Goal: Task Accomplishment & Management: Manage account settings

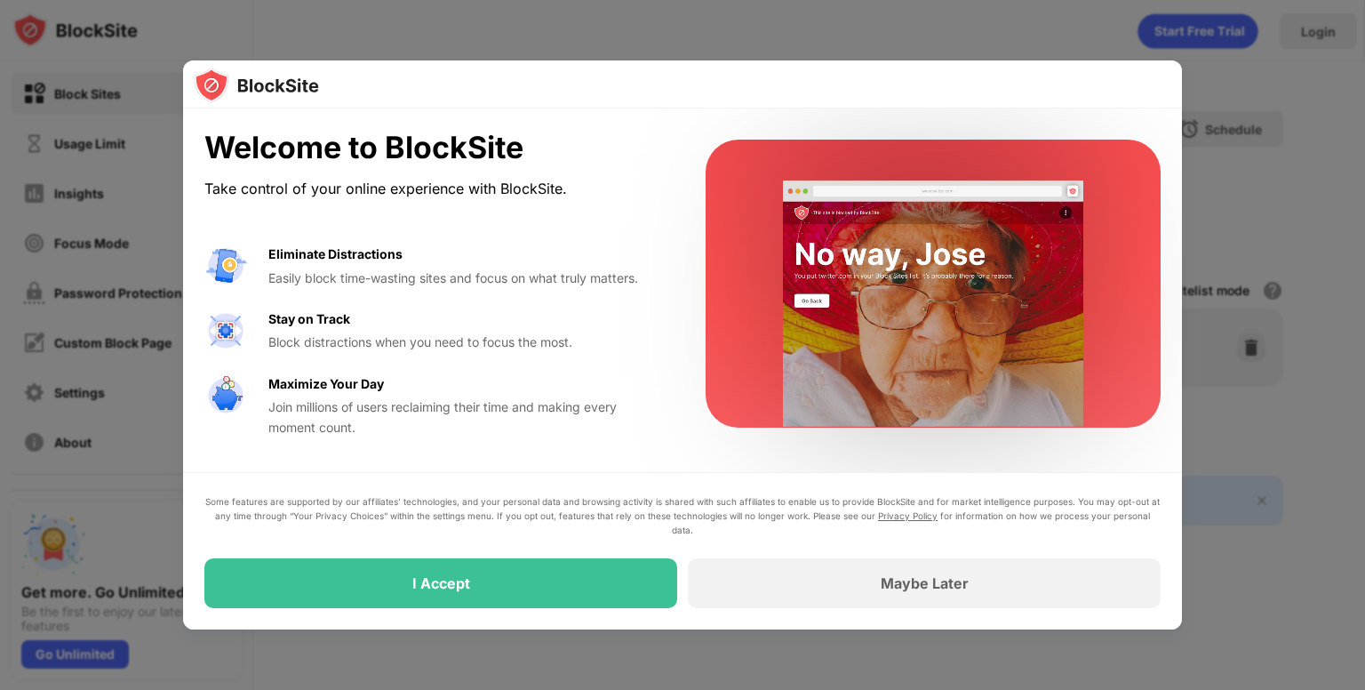
click at [1208, 76] on div at bounding box center [682, 345] width 1365 height 690
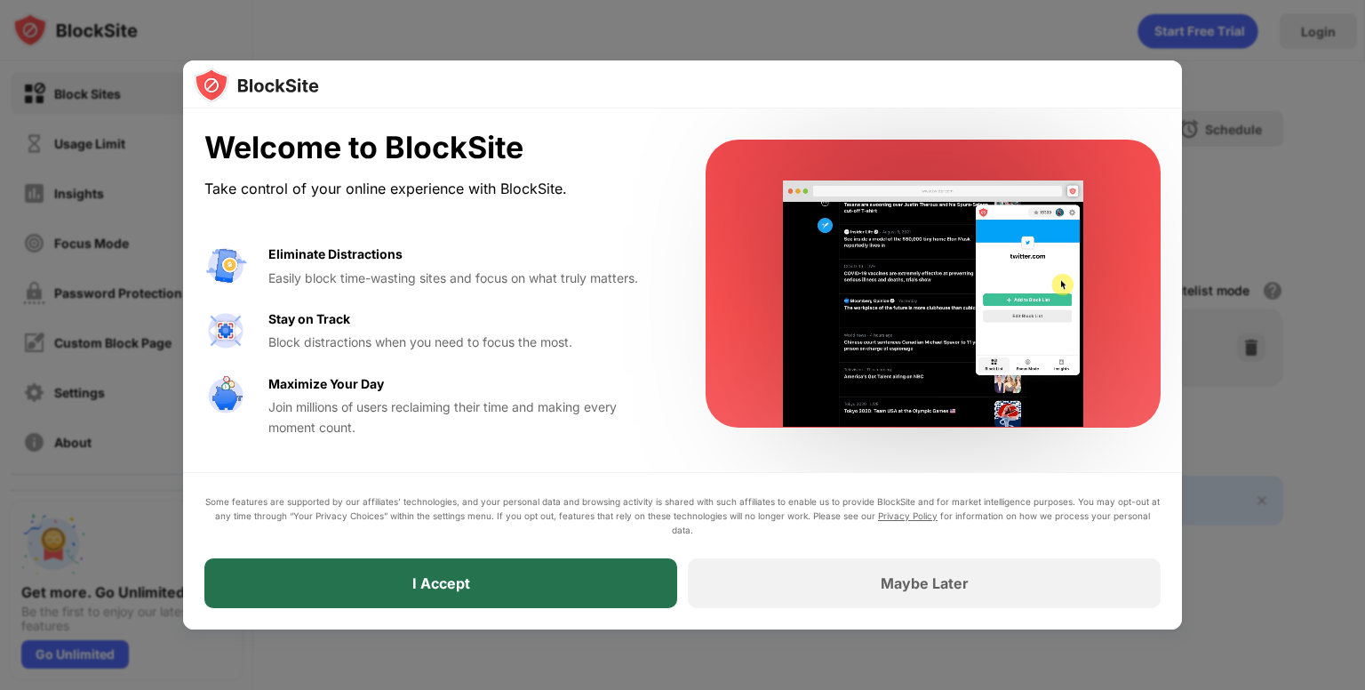
click at [583, 568] on div "I Accept" at bounding box center [440, 583] width 473 height 50
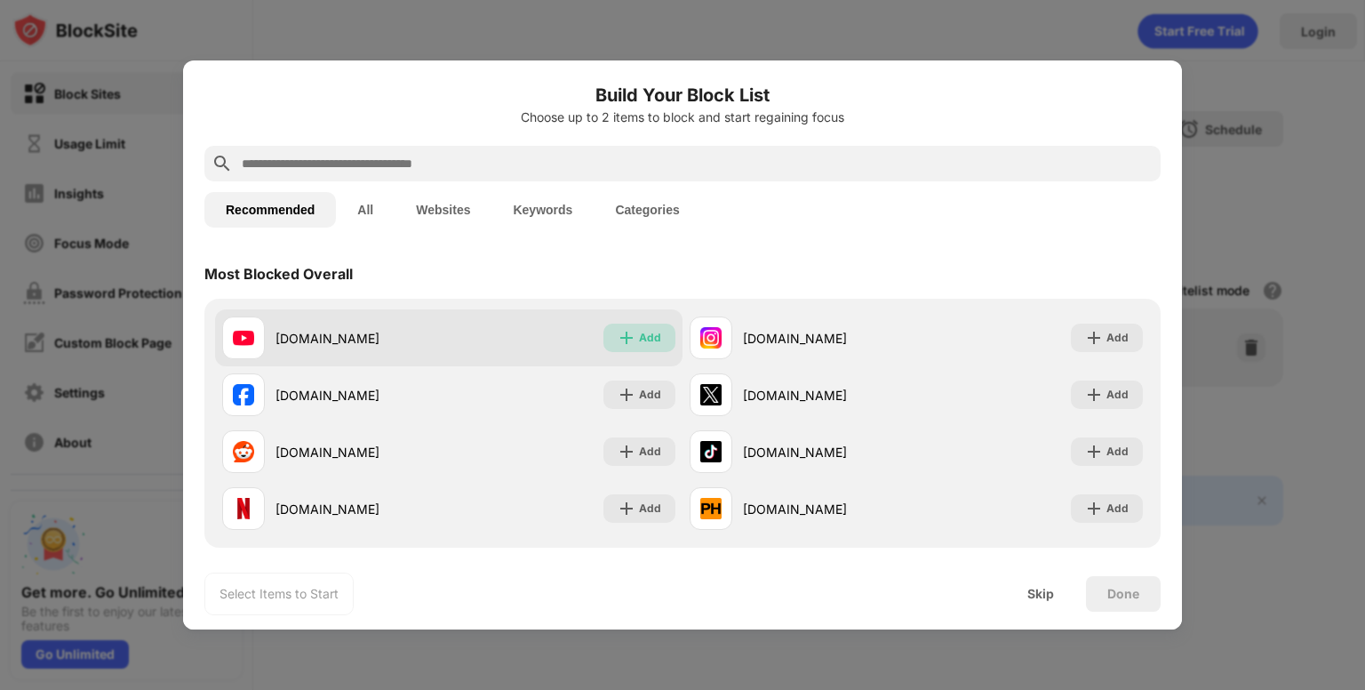
click at [633, 351] on div "Add" at bounding box center [640, 338] width 72 height 28
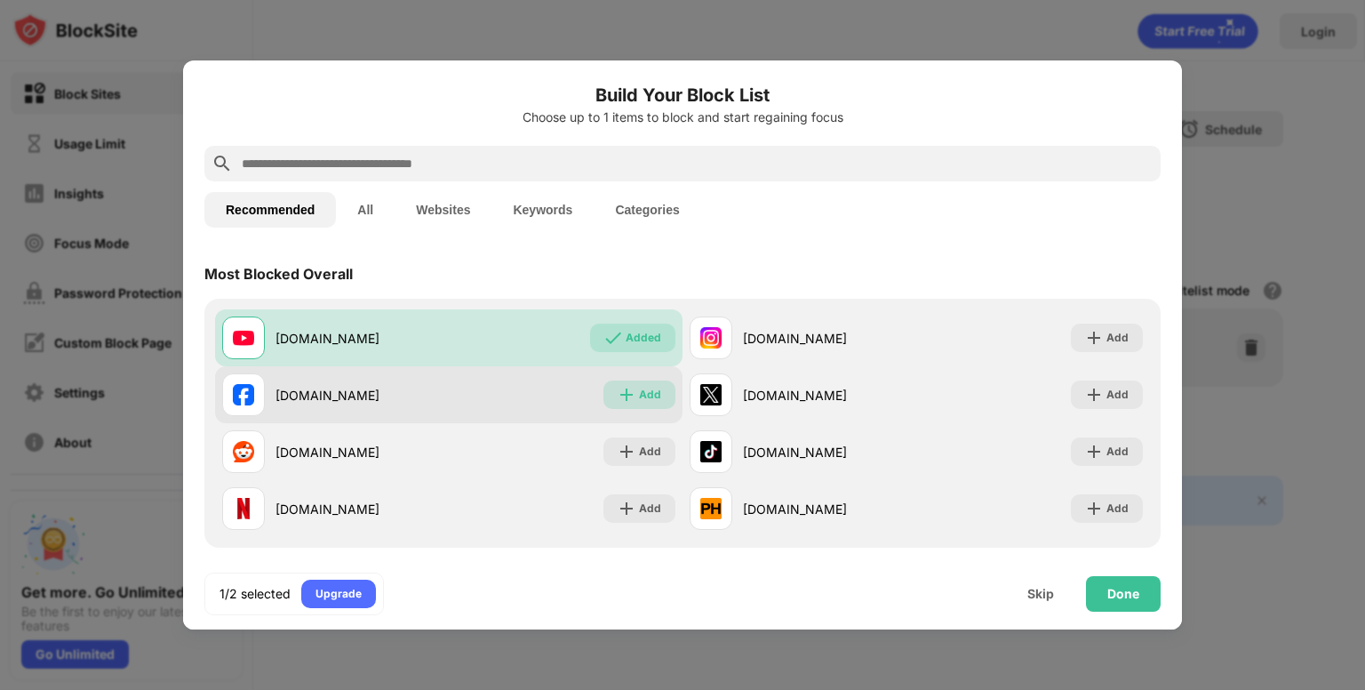
click at [639, 396] on div "Add" at bounding box center [650, 395] width 22 height 18
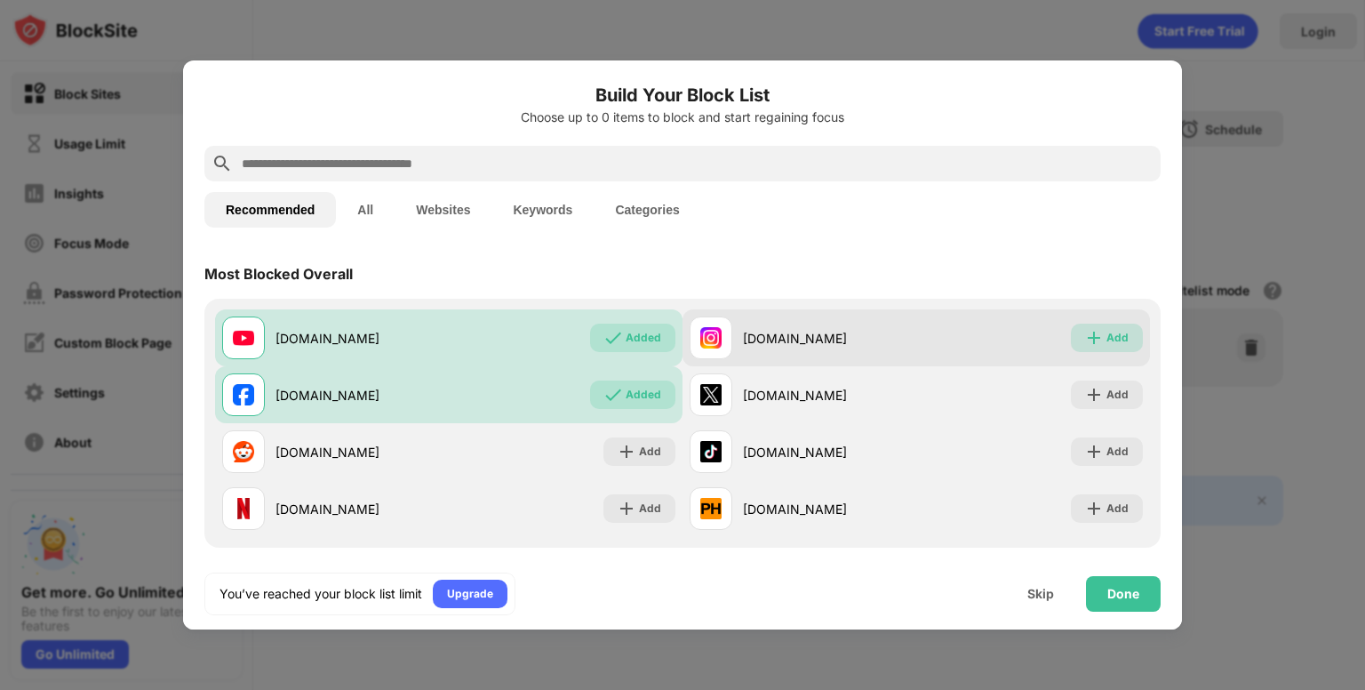
click at [1107, 329] on div "Add" at bounding box center [1118, 338] width 22 height 18
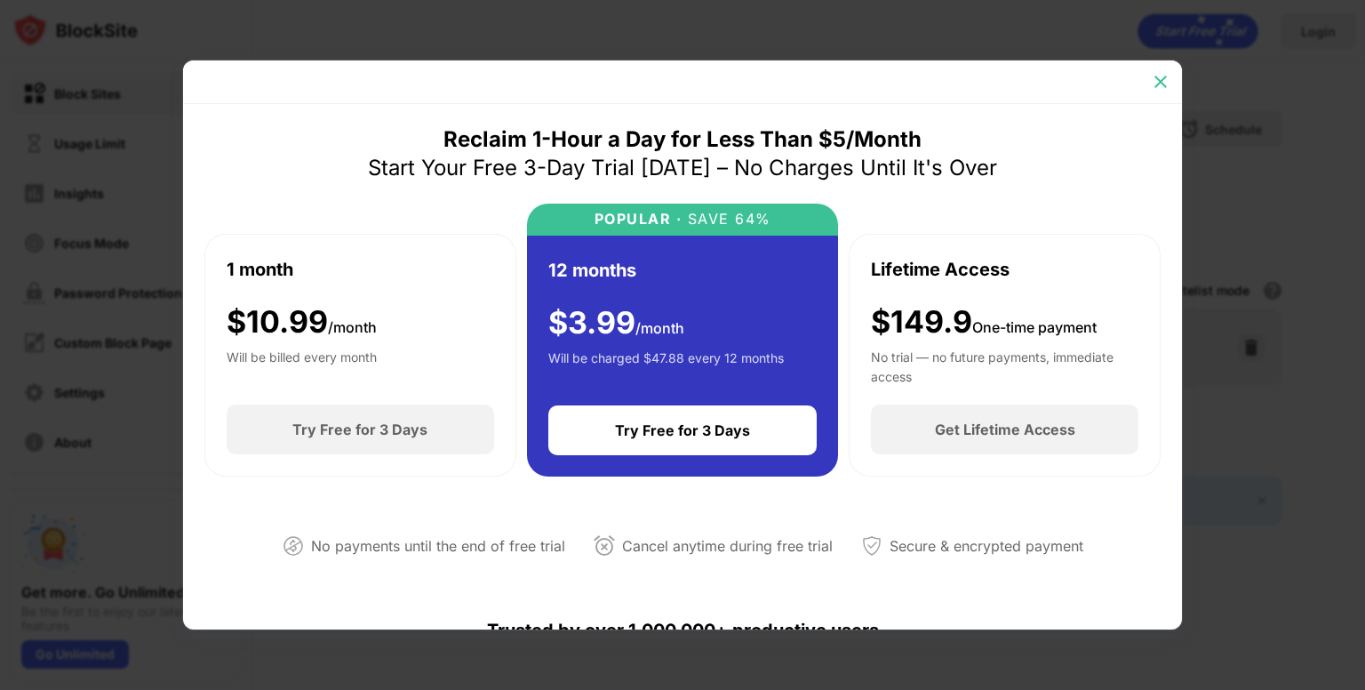
click at [1159, 77] on img at bounding box center [1161, 82] width 18 height 18
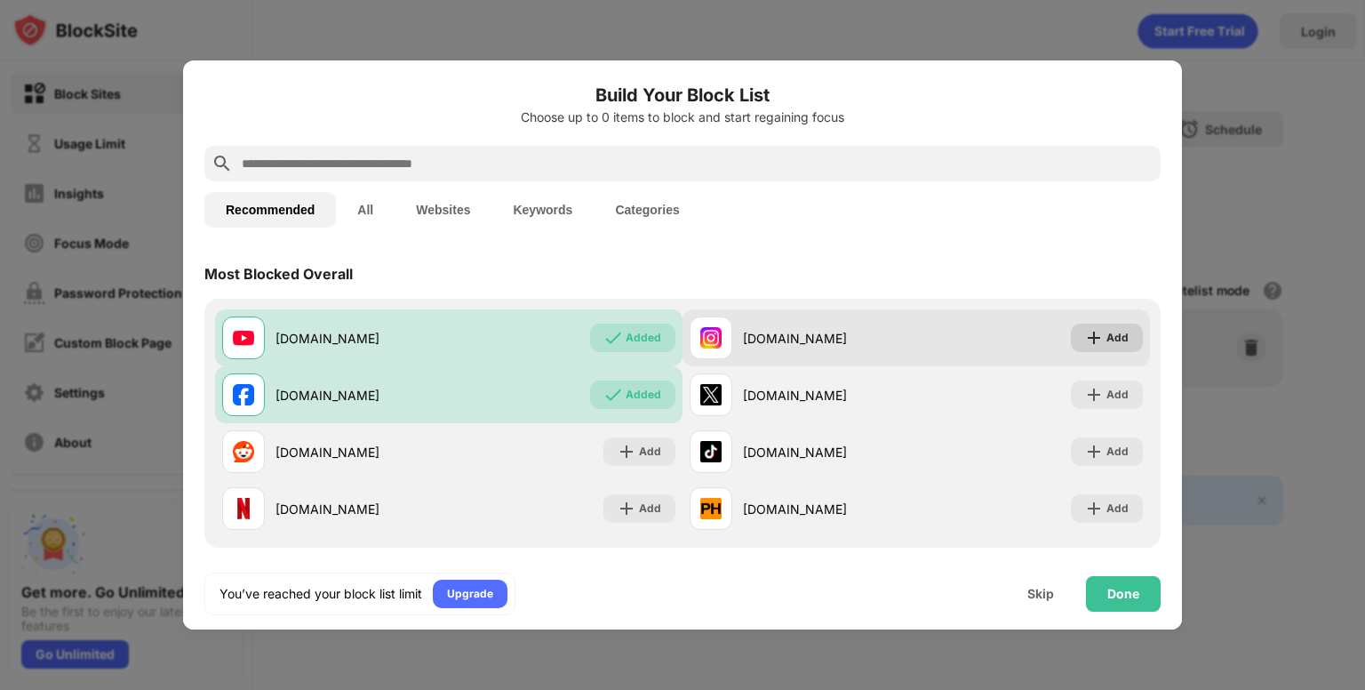
click at [1107, 331] on div "Add" at bounding box center [1118, 338] width 22 height 18
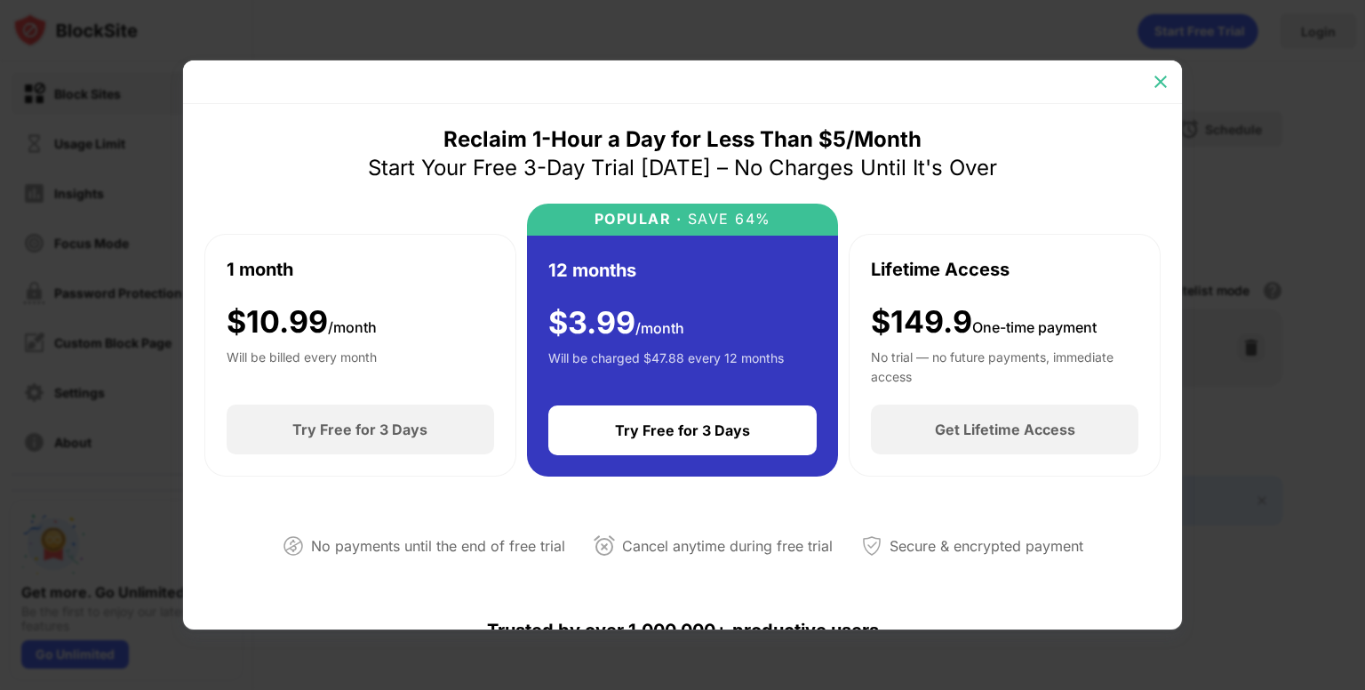
click at [1156, 85] on img at bounding box center [1161, 82] width 18 height 18
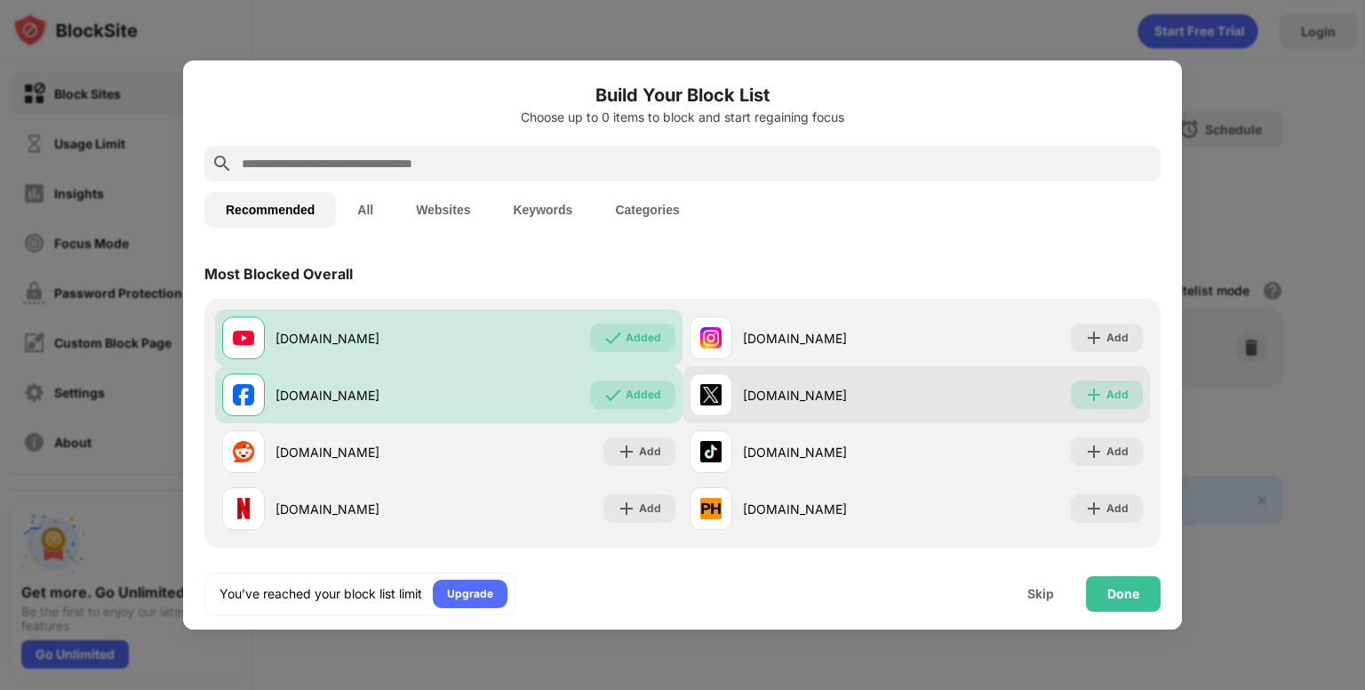
click at [1107, 389] on div "Add" at bounding box center [1118, 395] width 22 height 18
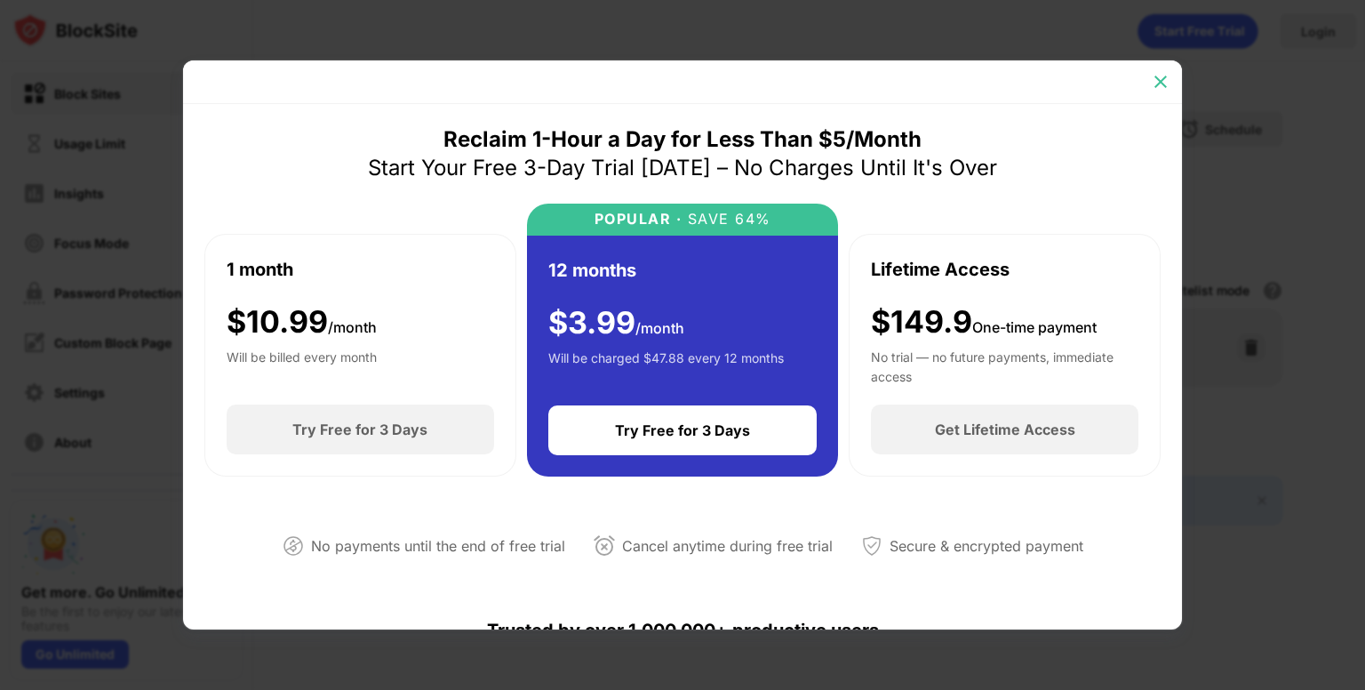
click at [1170, 80] on div at bounding box center [1161, 82] width 28 height 28
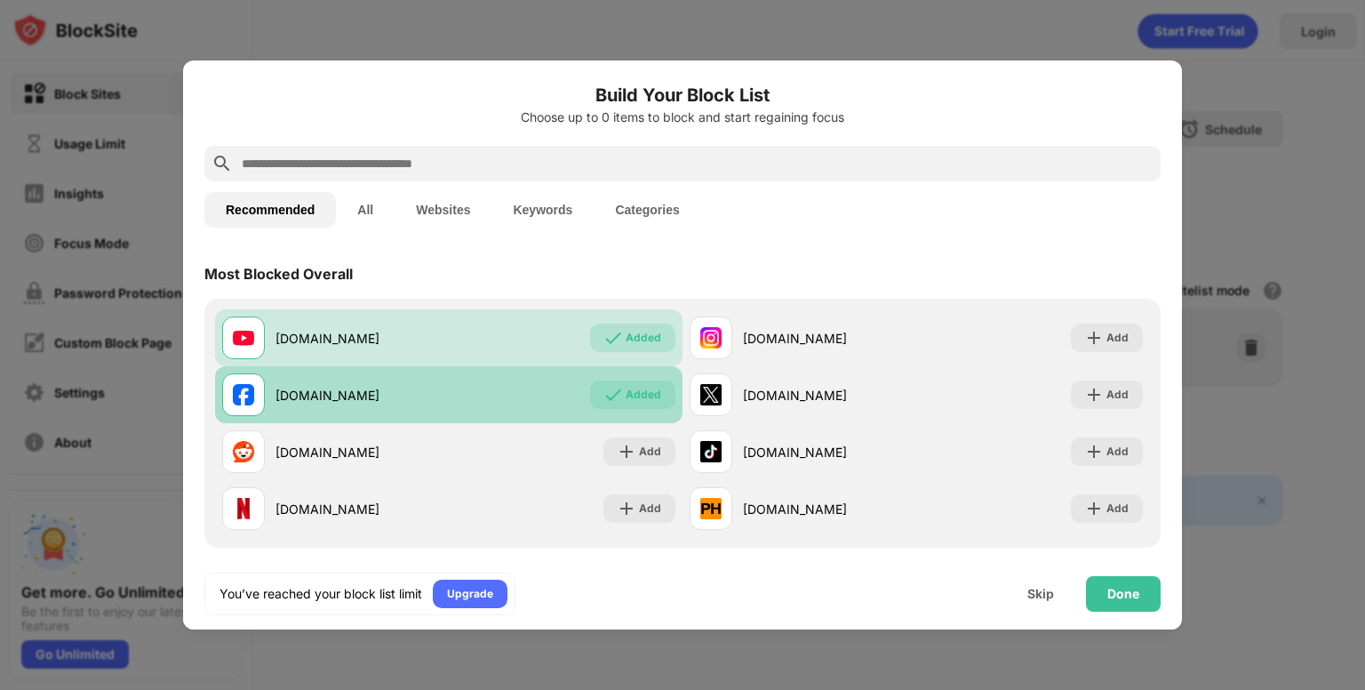
click at [605, 399] on img at bounding box center [613, 395] width 18 height 18
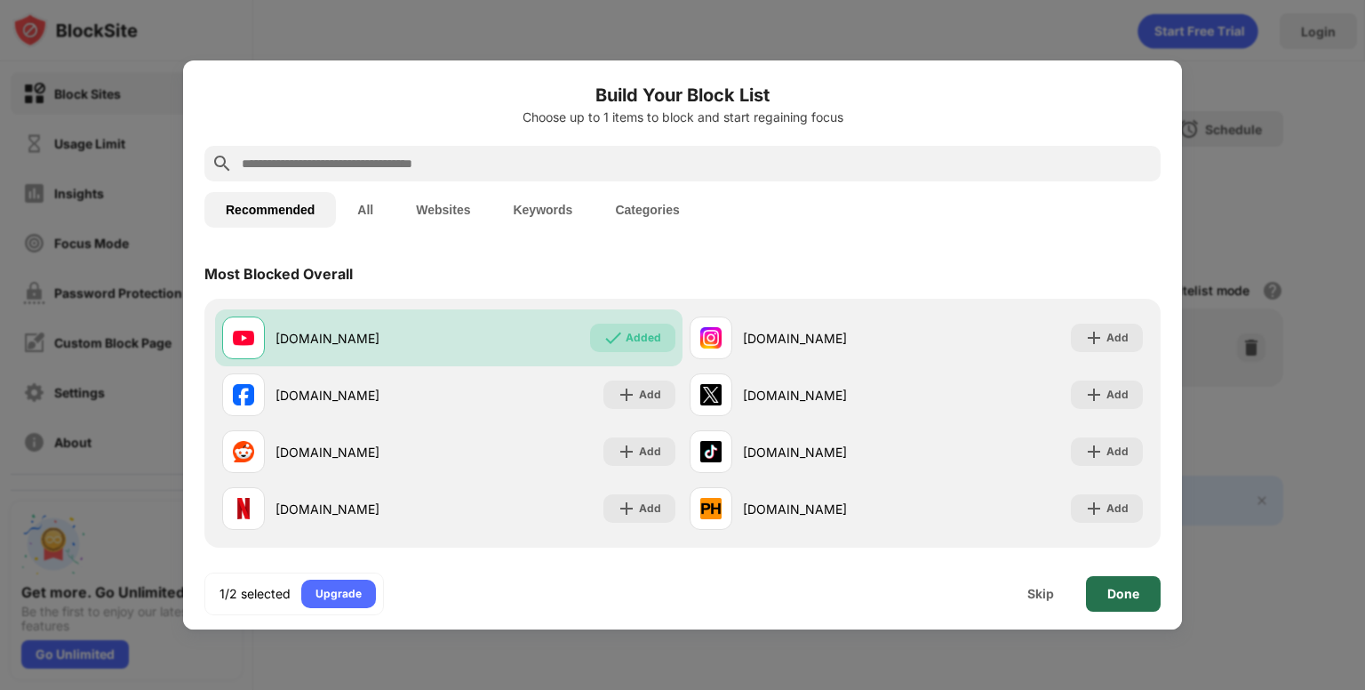
click at [1126, 588] on div "Done" at bounding box center [1124, 594] width 32 height 14
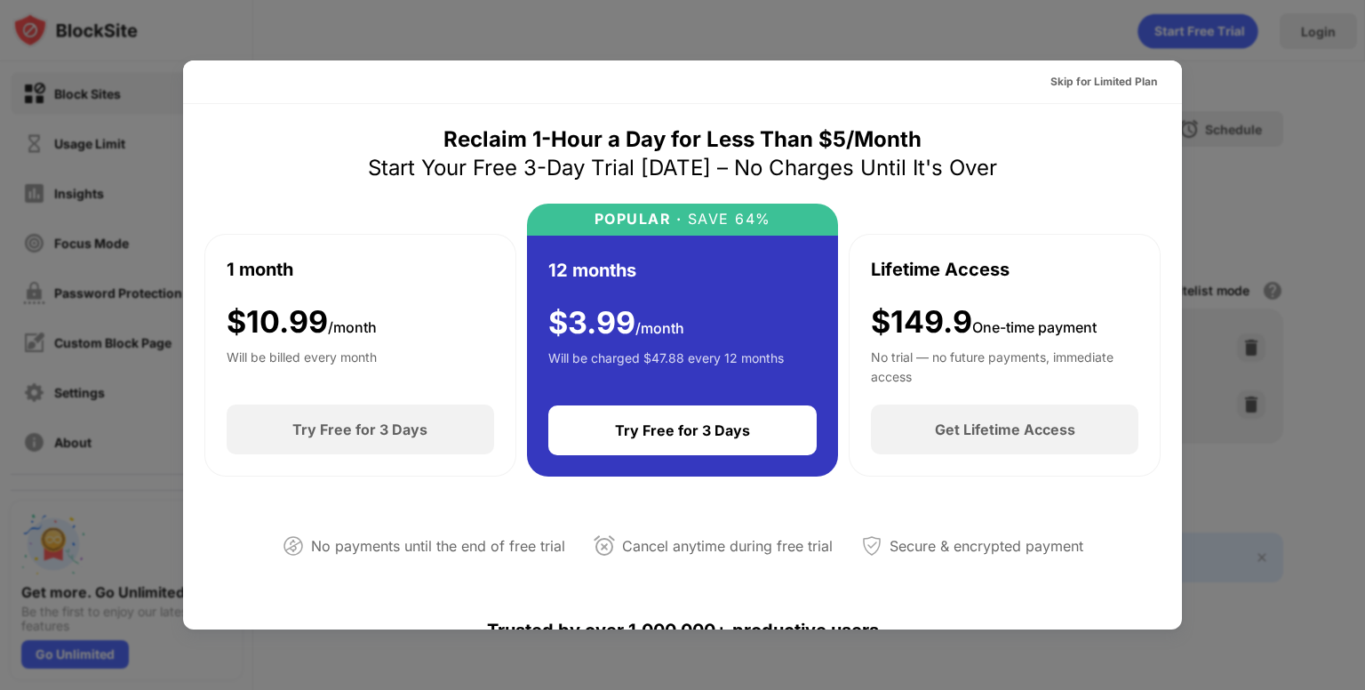
click at [1248, 268] on div at bounding box center [682, 345] width 1365 height 690
click at [1199, 584] on div at bounding box center [682, 345] width 1365 height 690
click at [1069, 75] on div "Skip for Limited Plan" at bounding box center [1104, 82] width 107 height 18
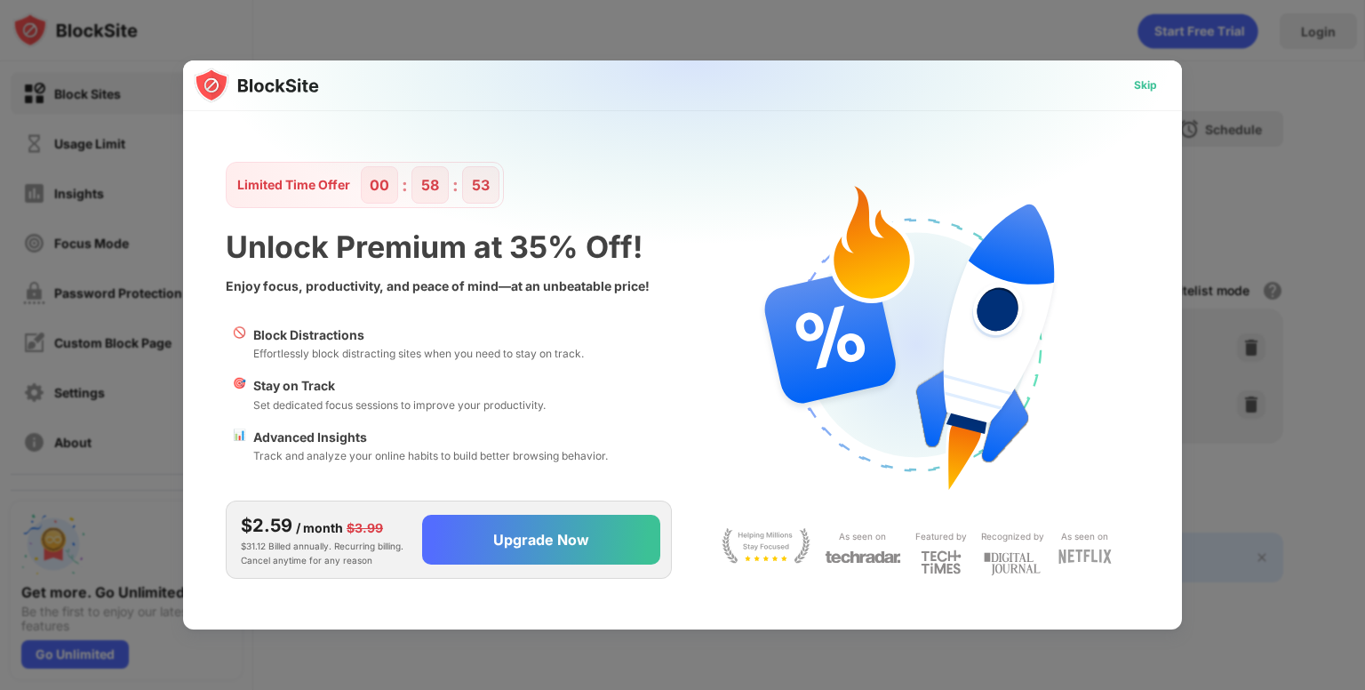
click at [1147, 94] on div "Skip" at bounding box center [1146, 85] width 52 height 28
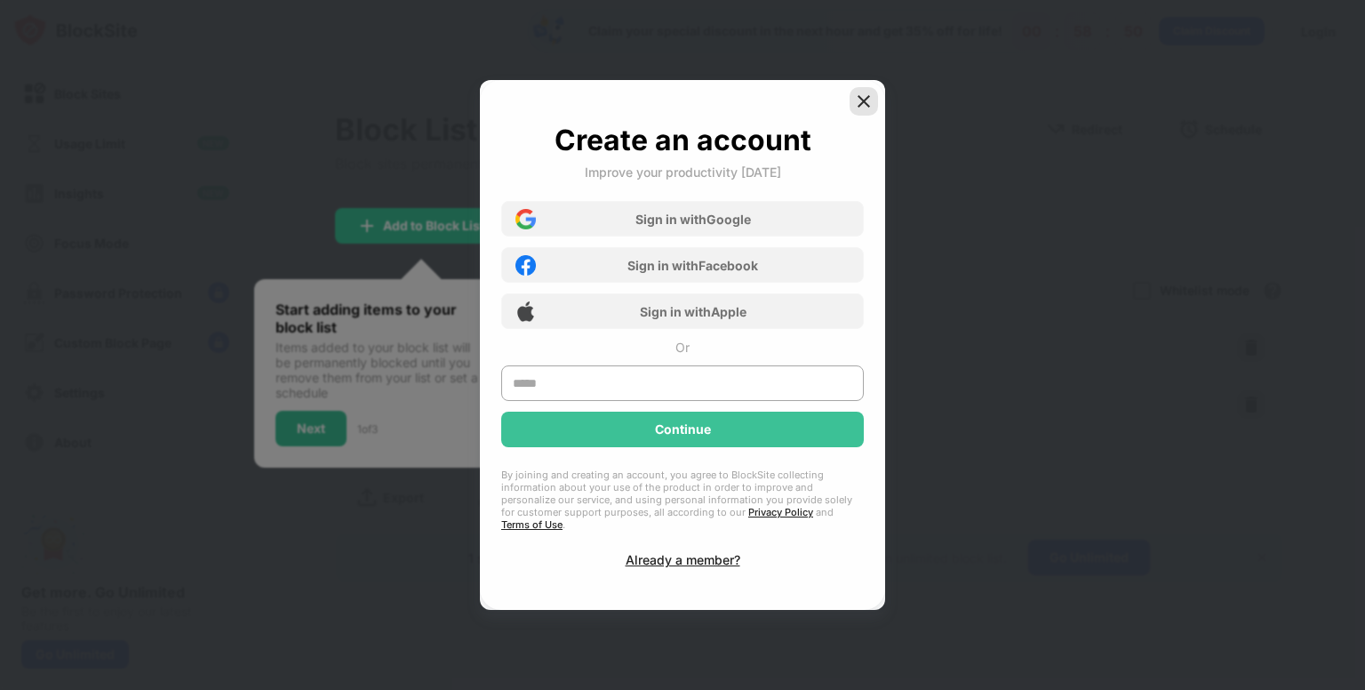
click at [868, 109] on img at bounding box center [864, 101] width 18 height 18
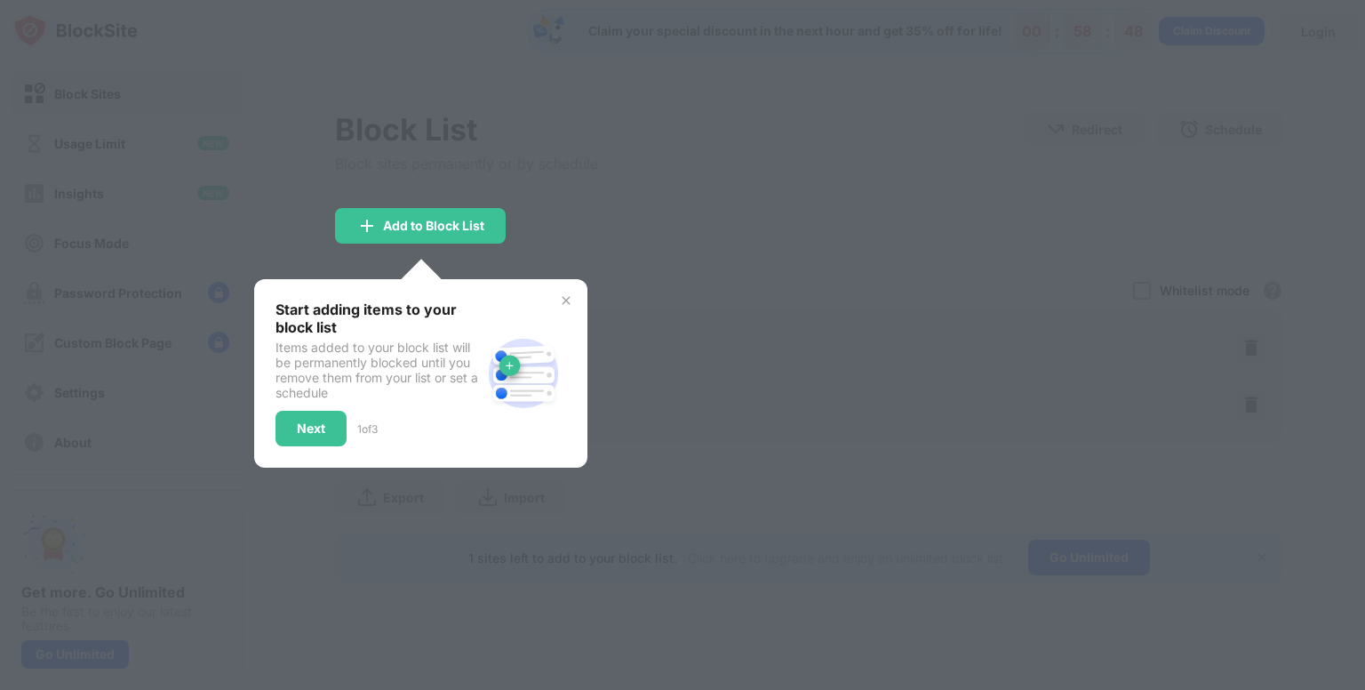
click at [570, 298] on img at bounding box center [566, 300] width 14 height 14
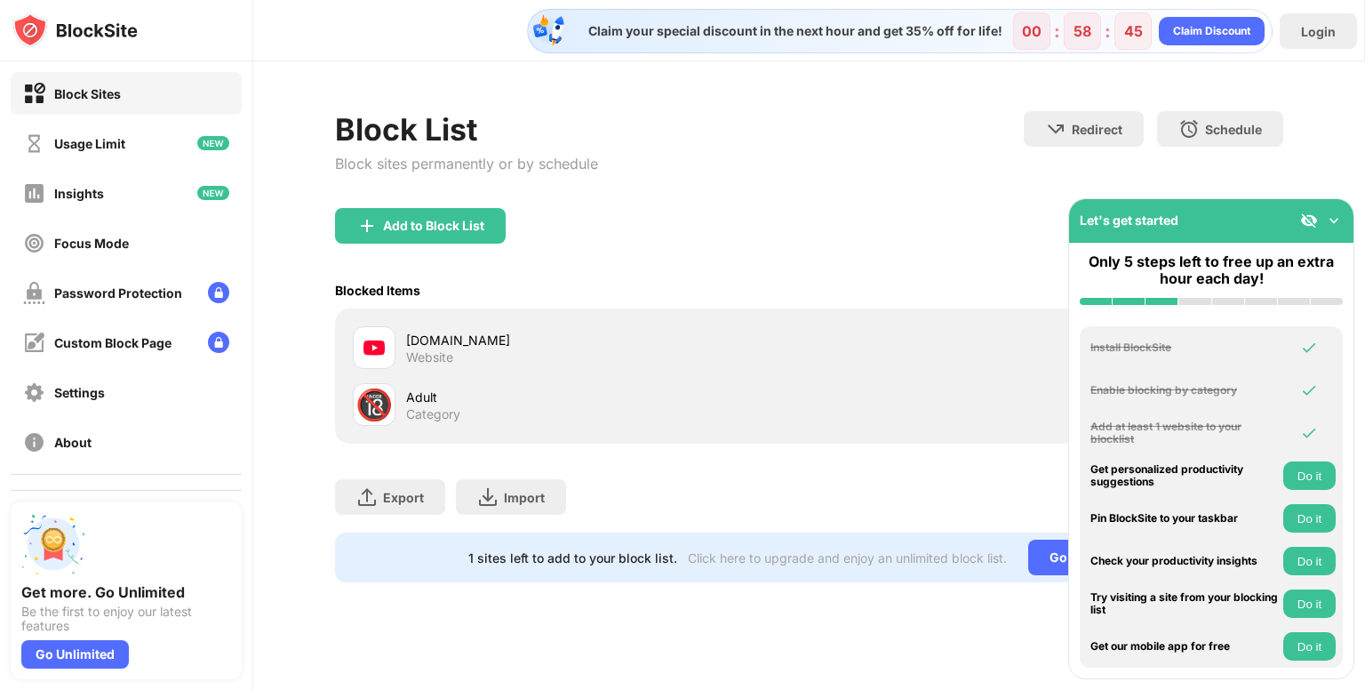
click at [708, 335] on div "youtube.com" at bounding box center [607, 340] width 403 height 19
click at [473, 215] on div "Add to Block List" at bounding box center [420, 226] width 171 height 36
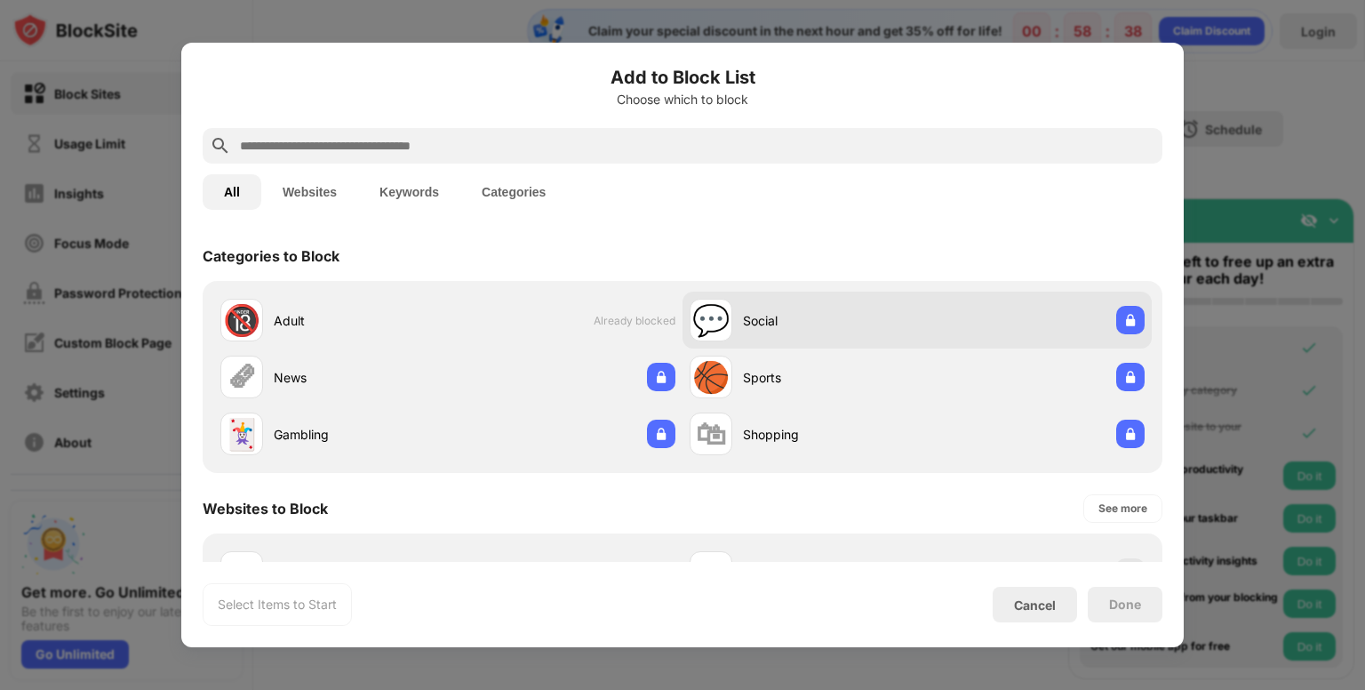
click at [782, 322] on div "Social" at bounding box center [830, 320] width 174 height 19
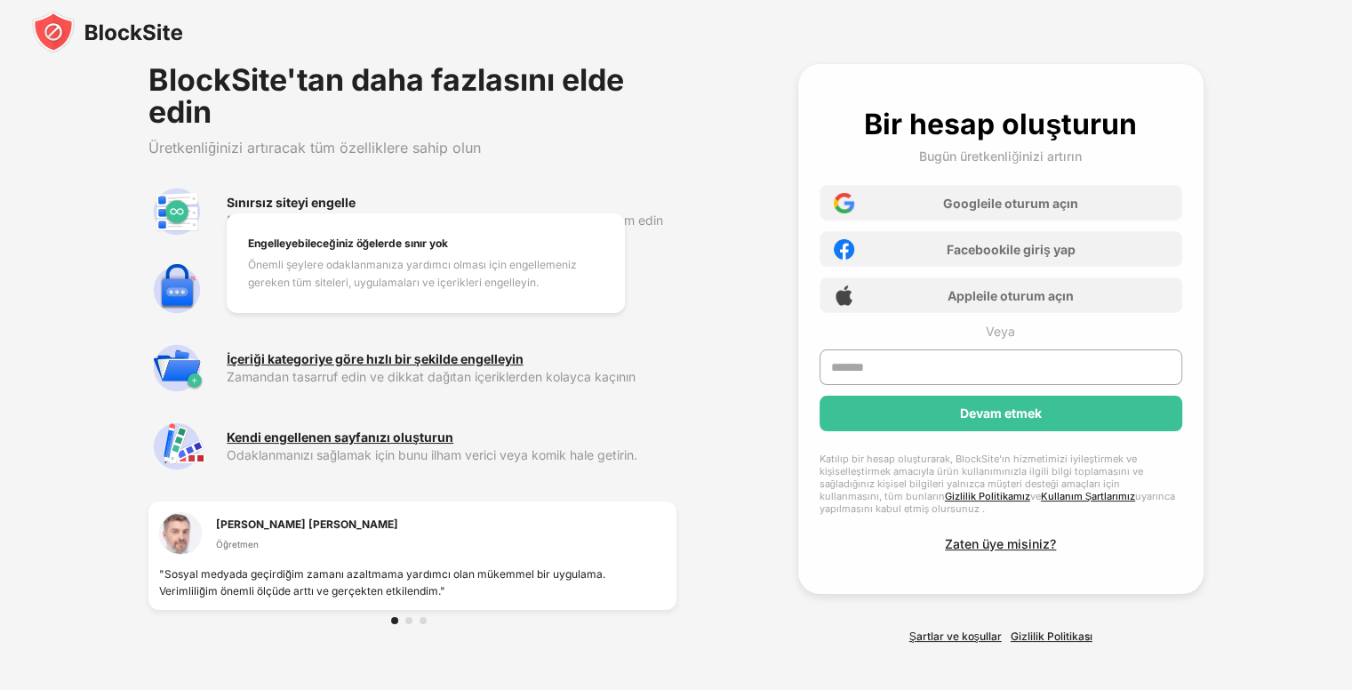
click at [320, 202] on font "Sınırsız siteyi engelle" at bounding box center [291, 202] width 129 height 15
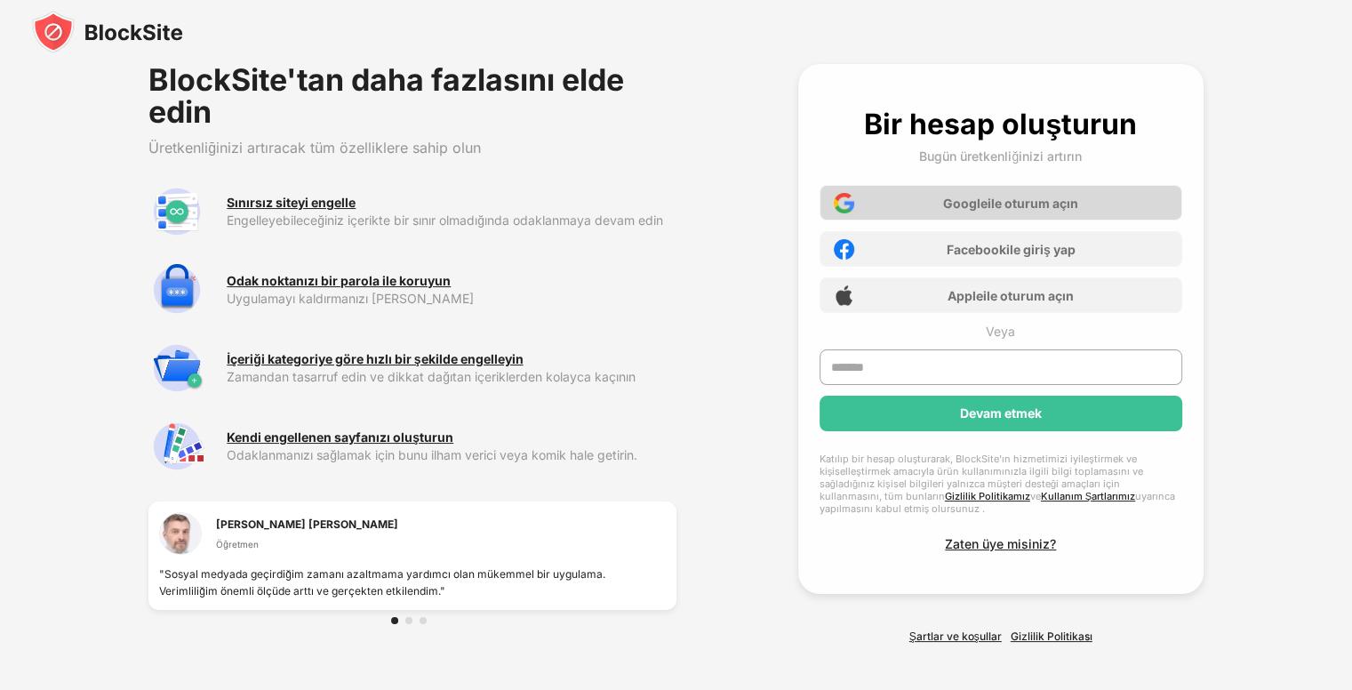
click at [1029, 204] on font "ile oturum açın" at bounding box center [1033, 203] width 91 height 15
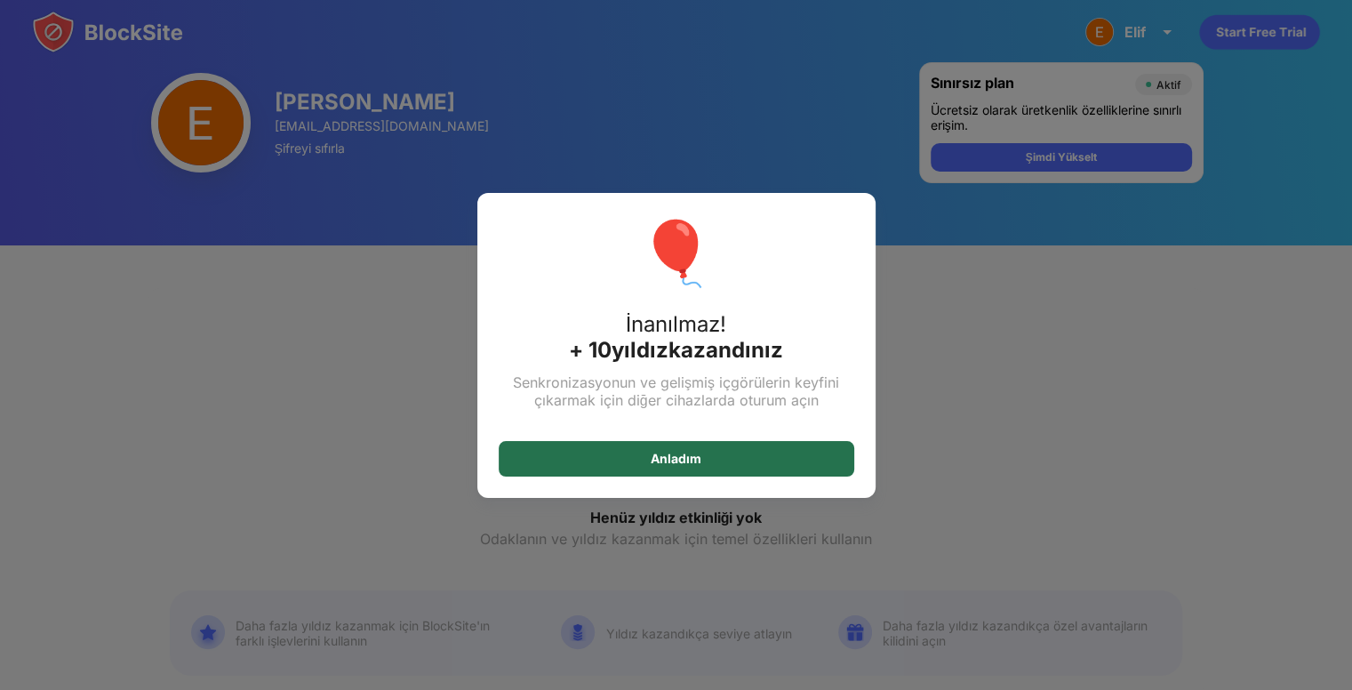
click at [801, 461] on div "Anladım" at bounding box center [677, 459] width 356 height 36
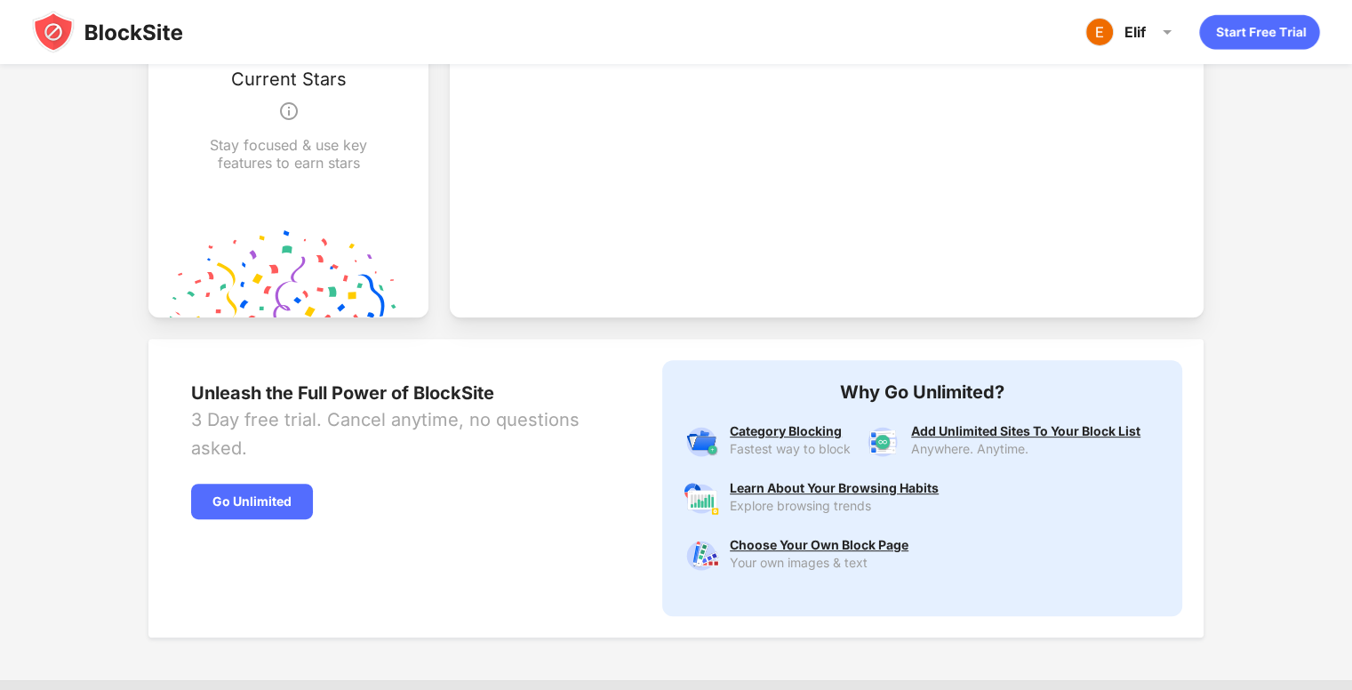
scroll to position [684, 0]
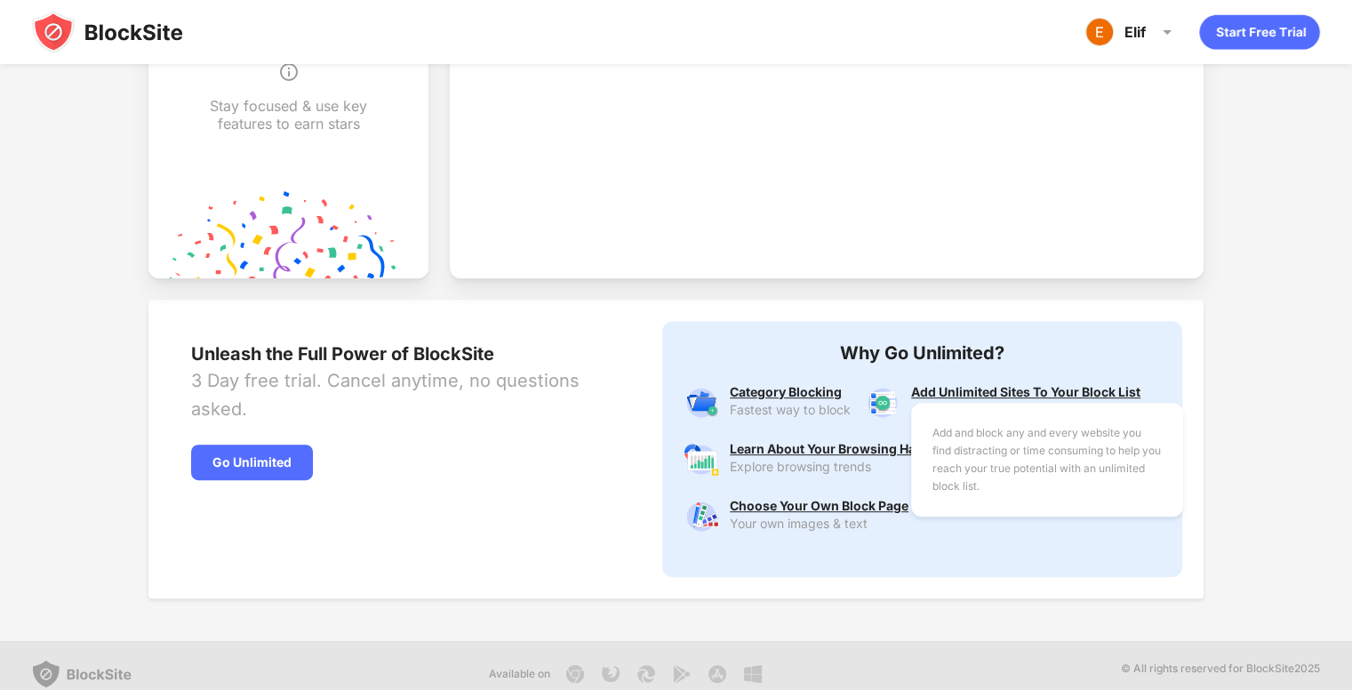
click at [985, 385] on div "Add and block any and every website you find distracting or time consuming to h…" at bounding box center [1025, 392] width 229 height 14
click at [996, 387] on div "Add and block any and every website you find distracting or time consuming to h…" at bounding box center [1025, 392] width 229 height 14
click at [1023, 484] on div "Add and block any and every website you find distracting or time consuming to h…" at bounding box center [1047, 459] width 229 height 71
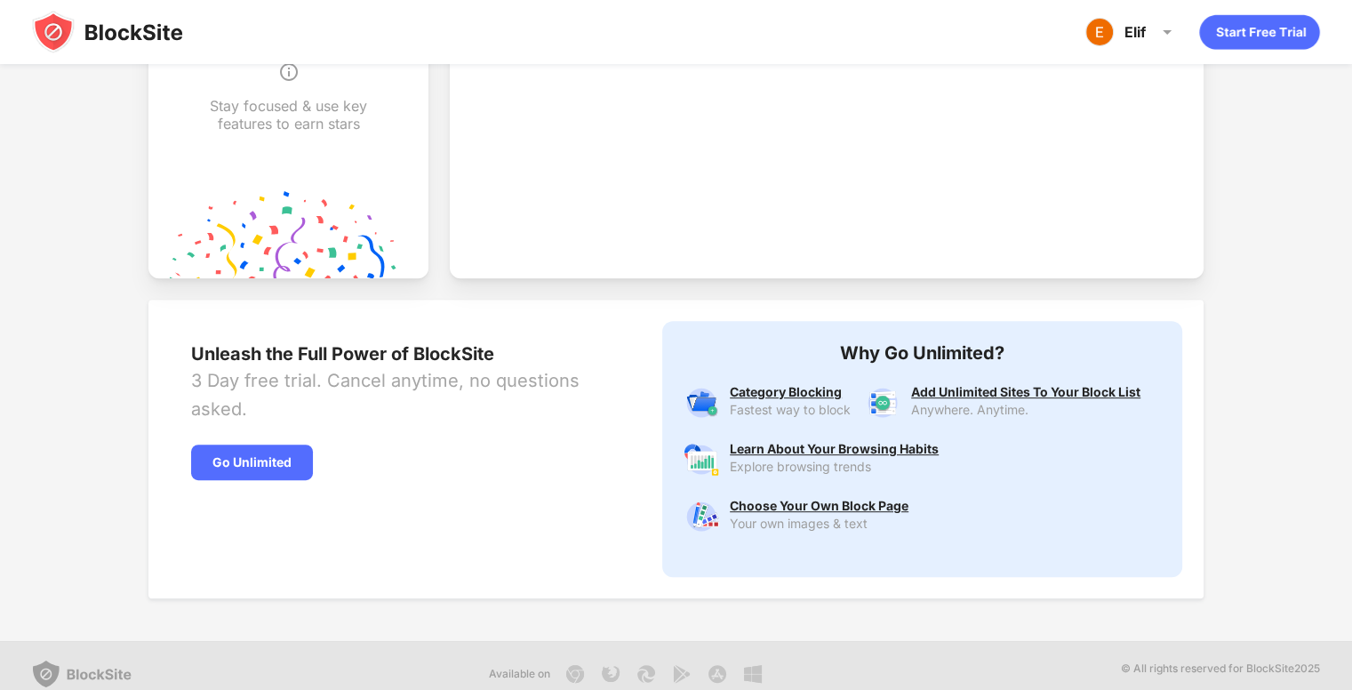
click at [791, 403] on div "Fastest way to block" at bounding box center [790, 410] width 121 height 14
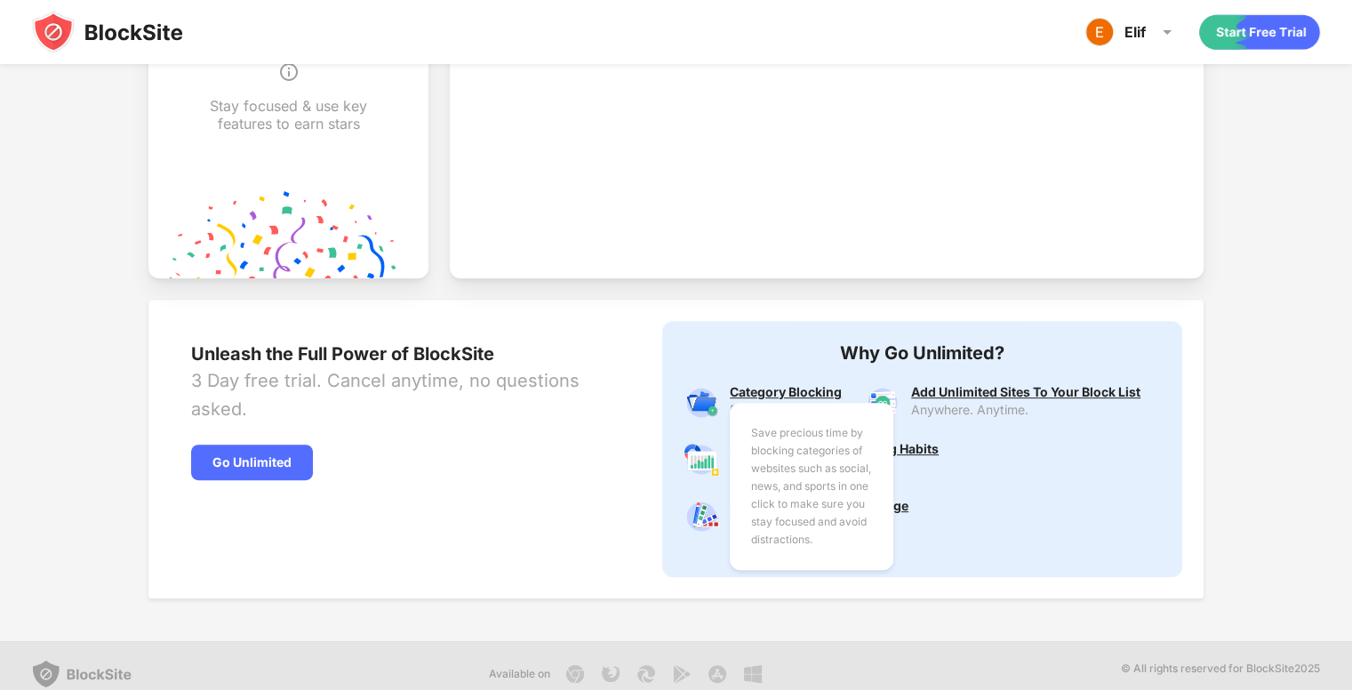
click at [761, 388] on div "Save precious time by blocking categories of websites such as social, news, and…" at bounding box center [790, 392] width 121 height 14
drag, startPoint x: 761, startPoint y: 388, endPoint x: 1026, endPoint y: 484, distance: 281.5
click at [1026, 484] on div "Save precious time by blocking categories of websites such as social, news, and…" at bounding box center [922, 460] width 477 height 192
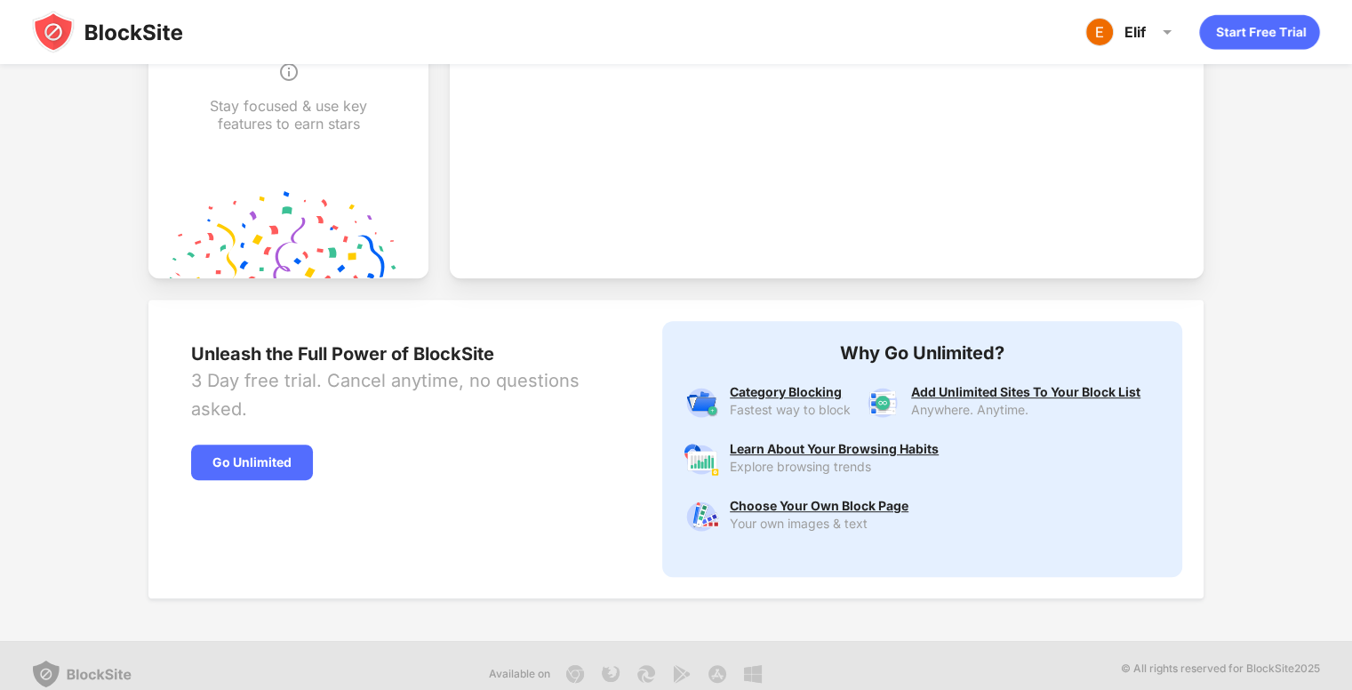
click at [1026, 484] on div "Category Blocking Fastest way to block Add Unlimited Sites To Your Block List A…" at bounding box center [922, 460] width 477 height 192
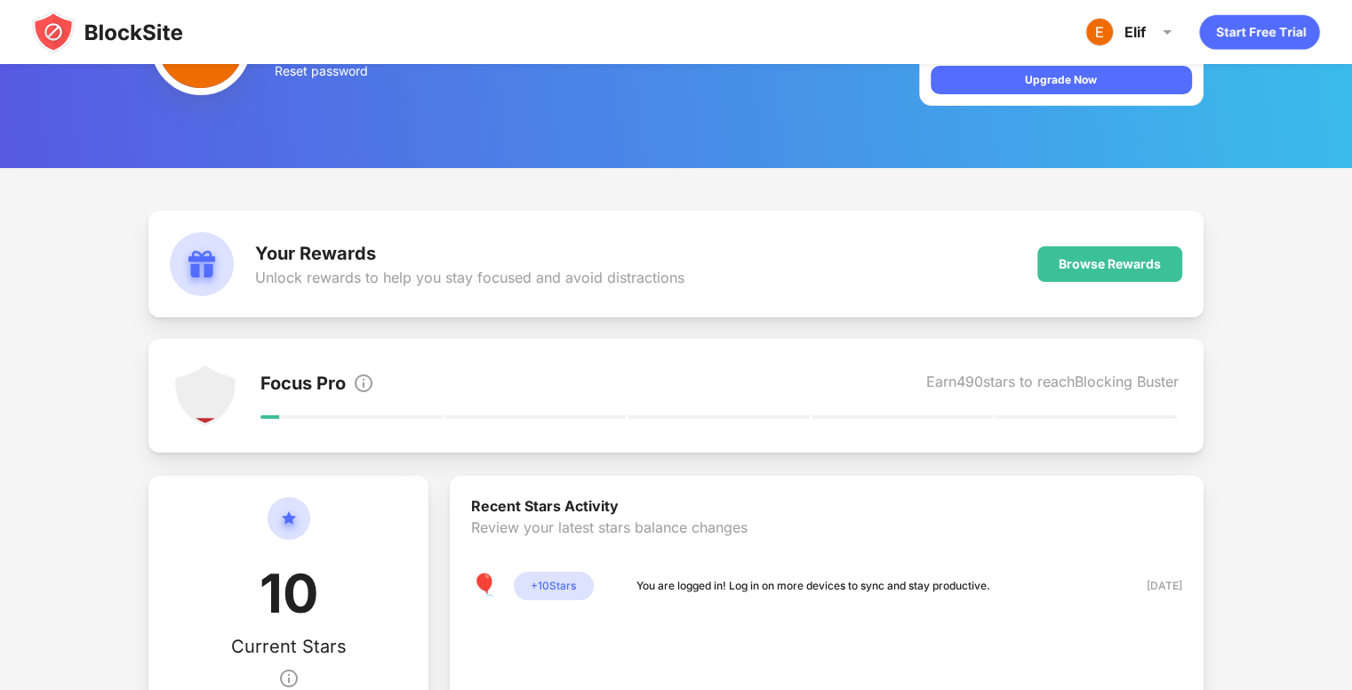
scroll to position [0, 0]
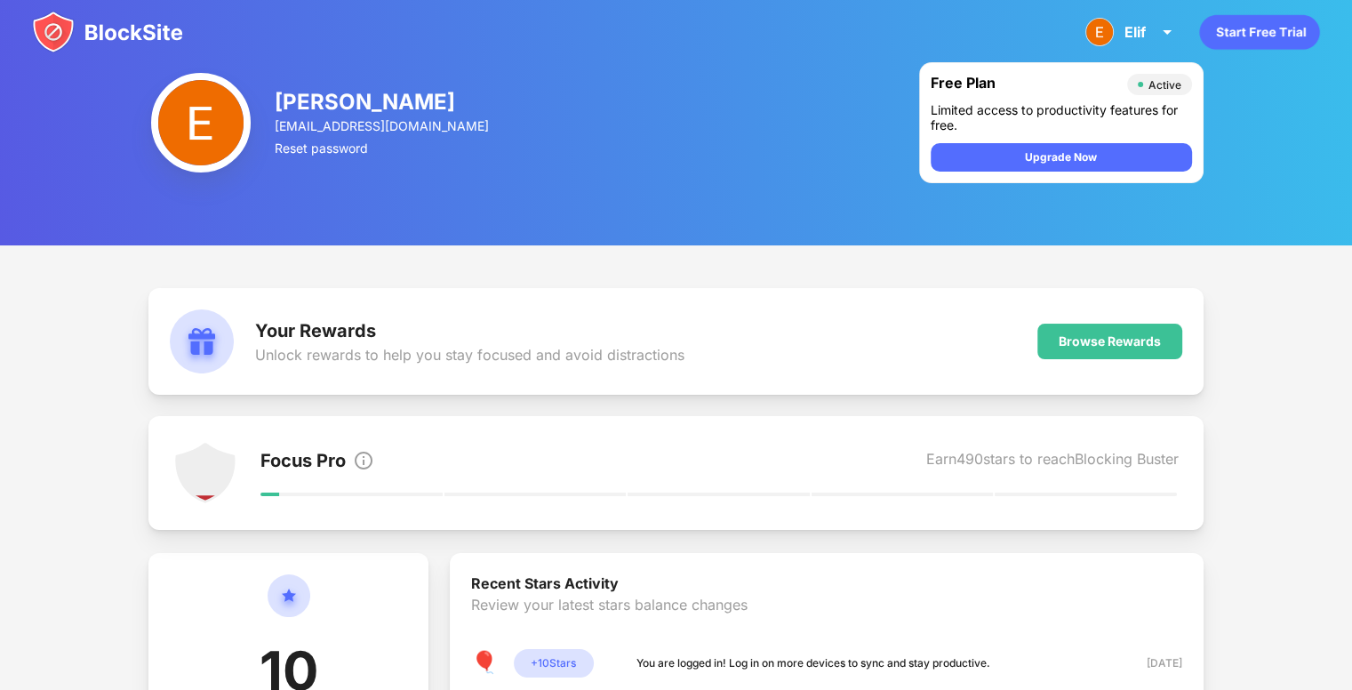
click at [1269, 28] on icon "animation" at bounding box center [1259, 32] width 120 height 35
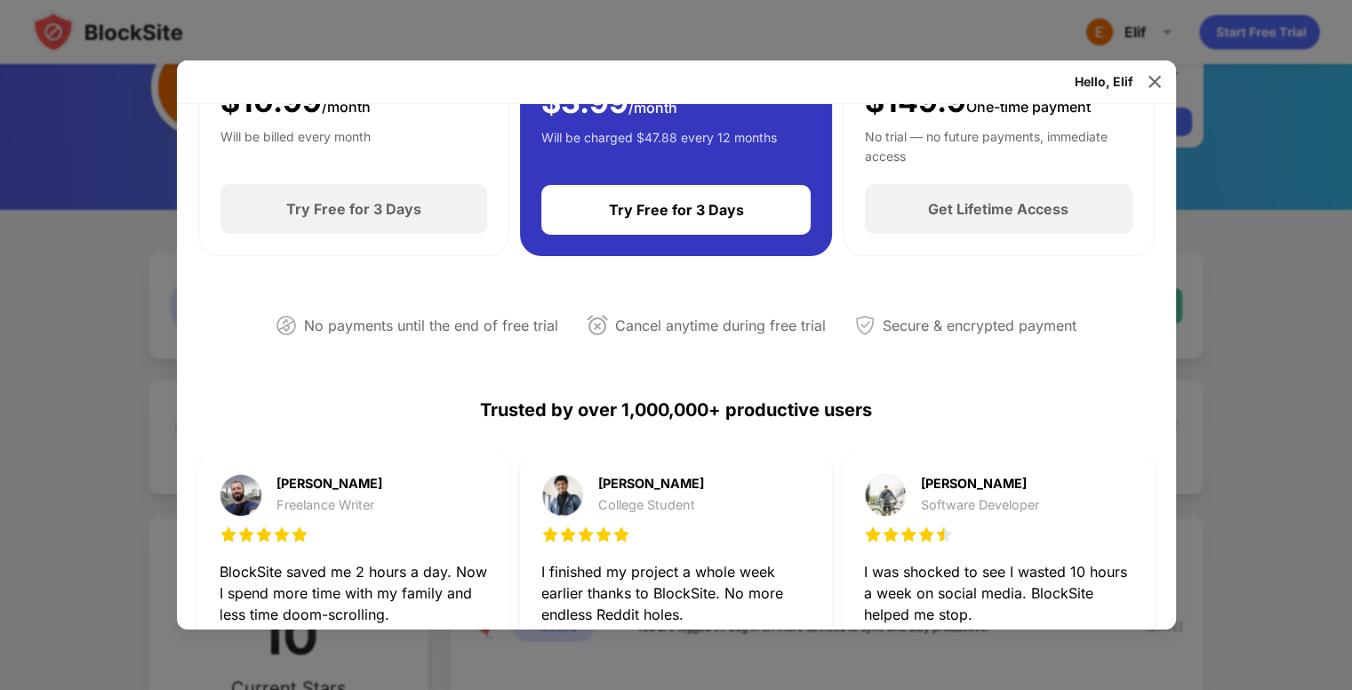
scroll to position [199, 0]
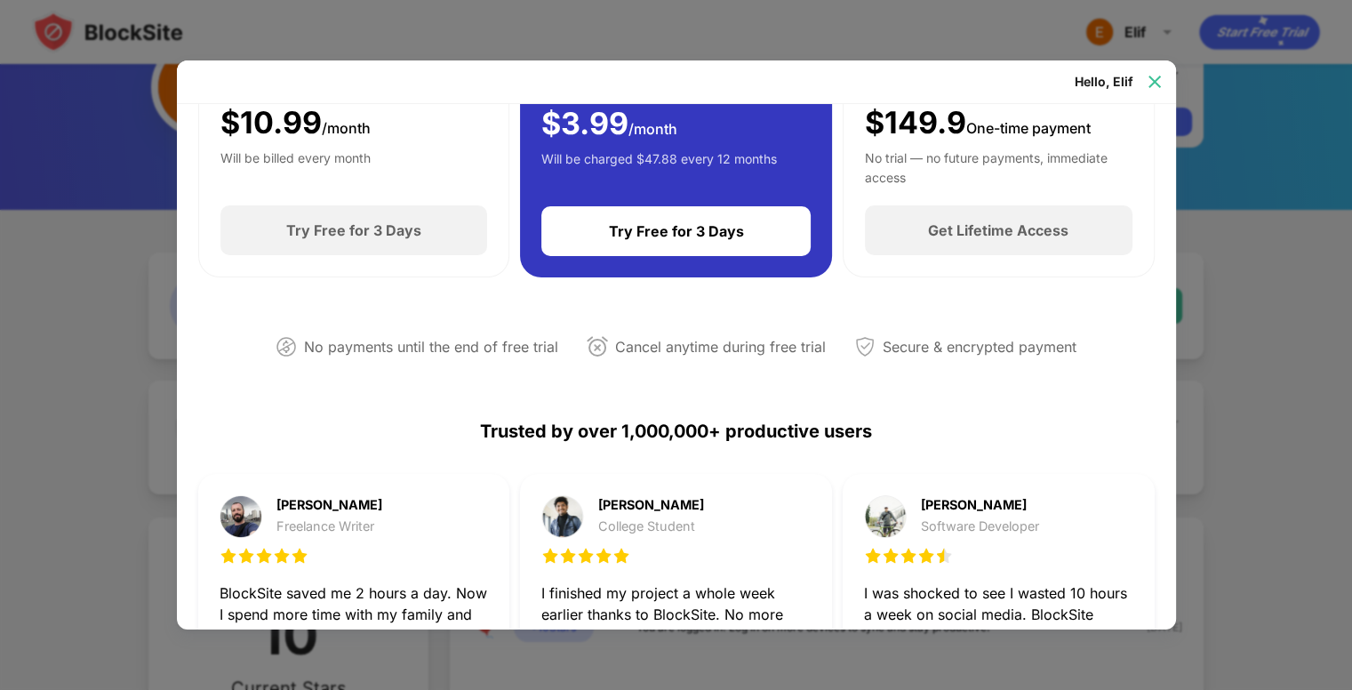
click at [1151, 83] on img at bounding box center [1155, 82] width 18 height 18
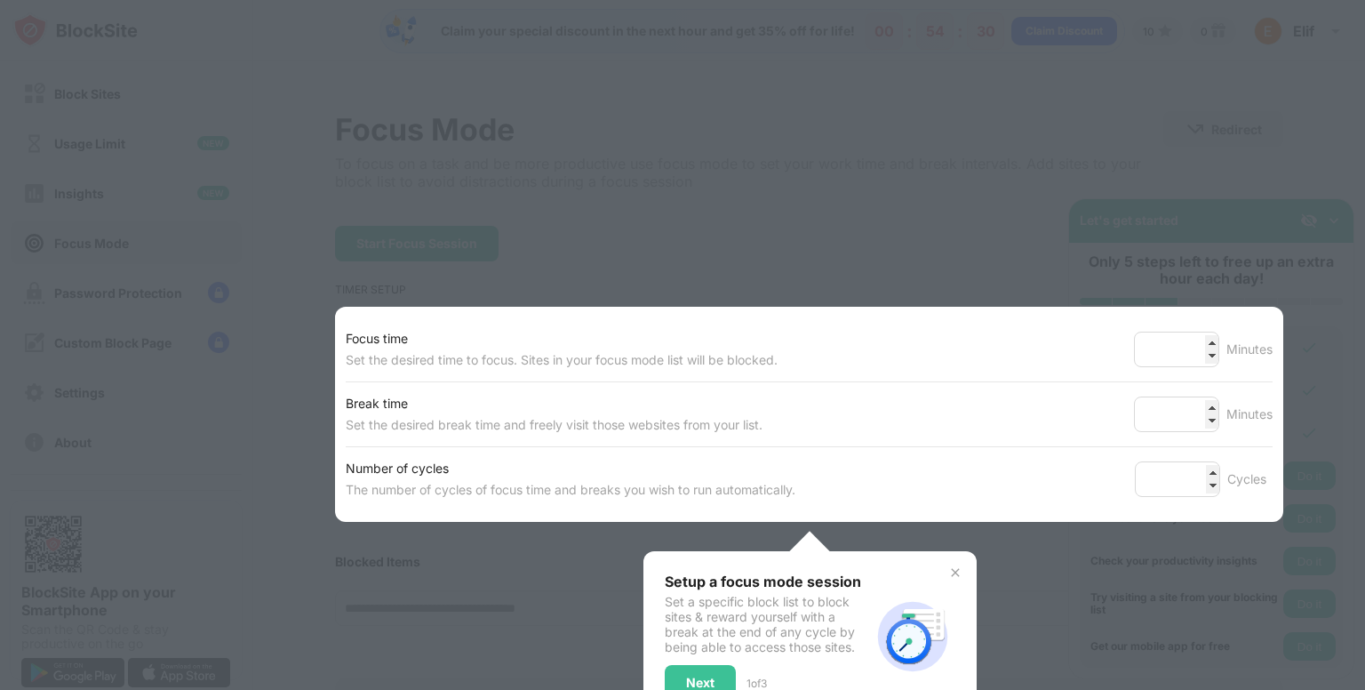
click at [1233, 271] on div at bounding box center [682, 345] width 1365 height 690
click at [949, 569] on img at bounding box center [956, 572] width 14 height 14
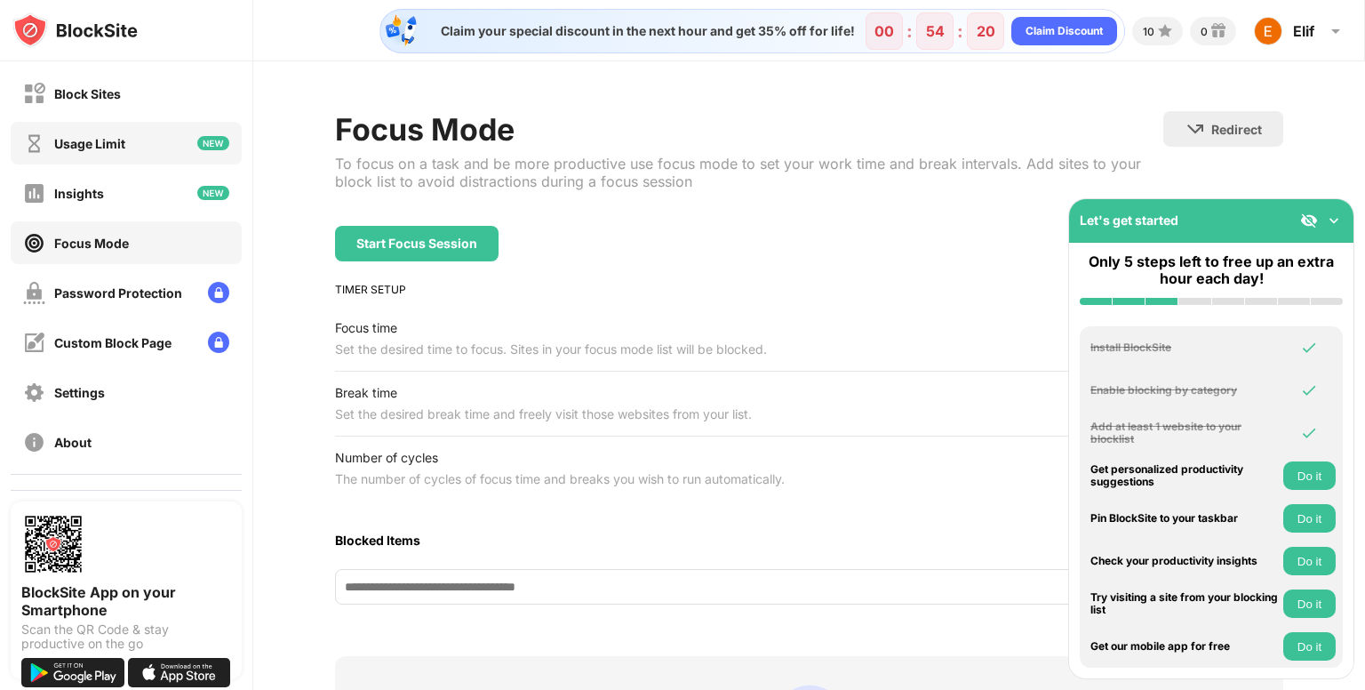
click at [80, 152] on div "Usage Limit" at bounding box center [74, 143] width 102 height 22
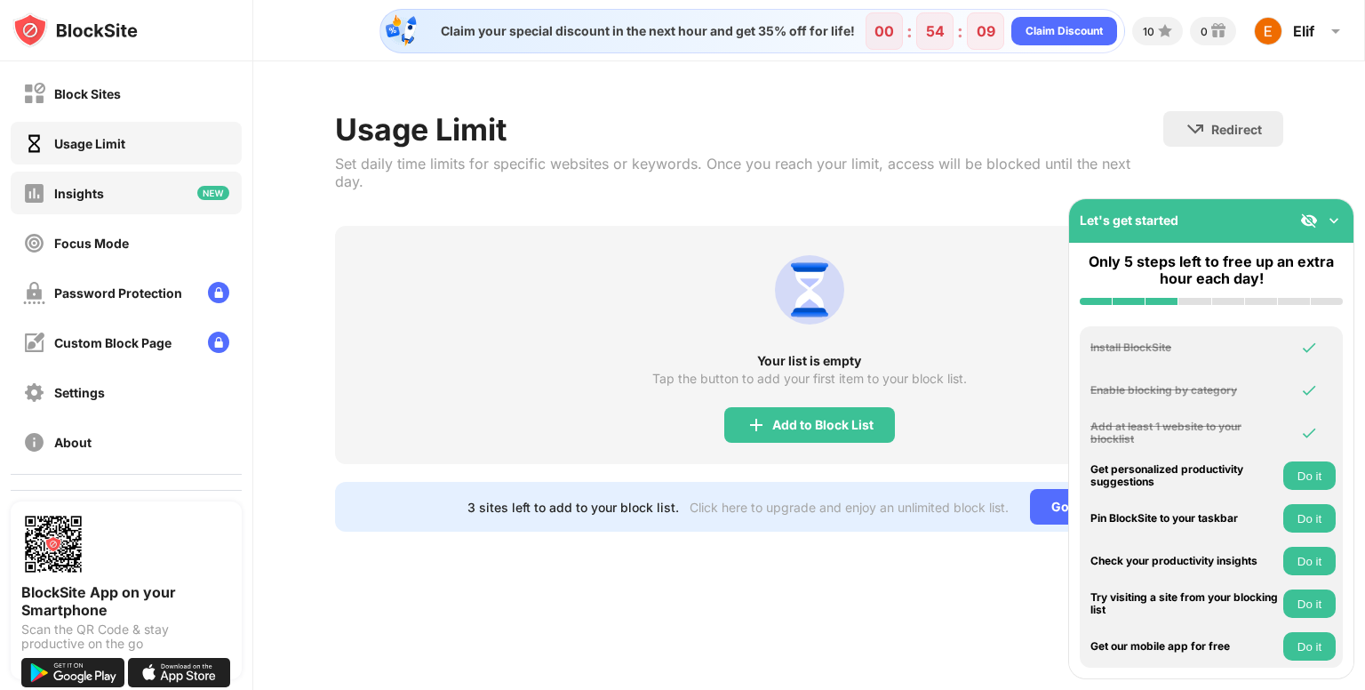
click at [84, 199] on div "Insights" at bounding box center [79, 193] width 50 height 15
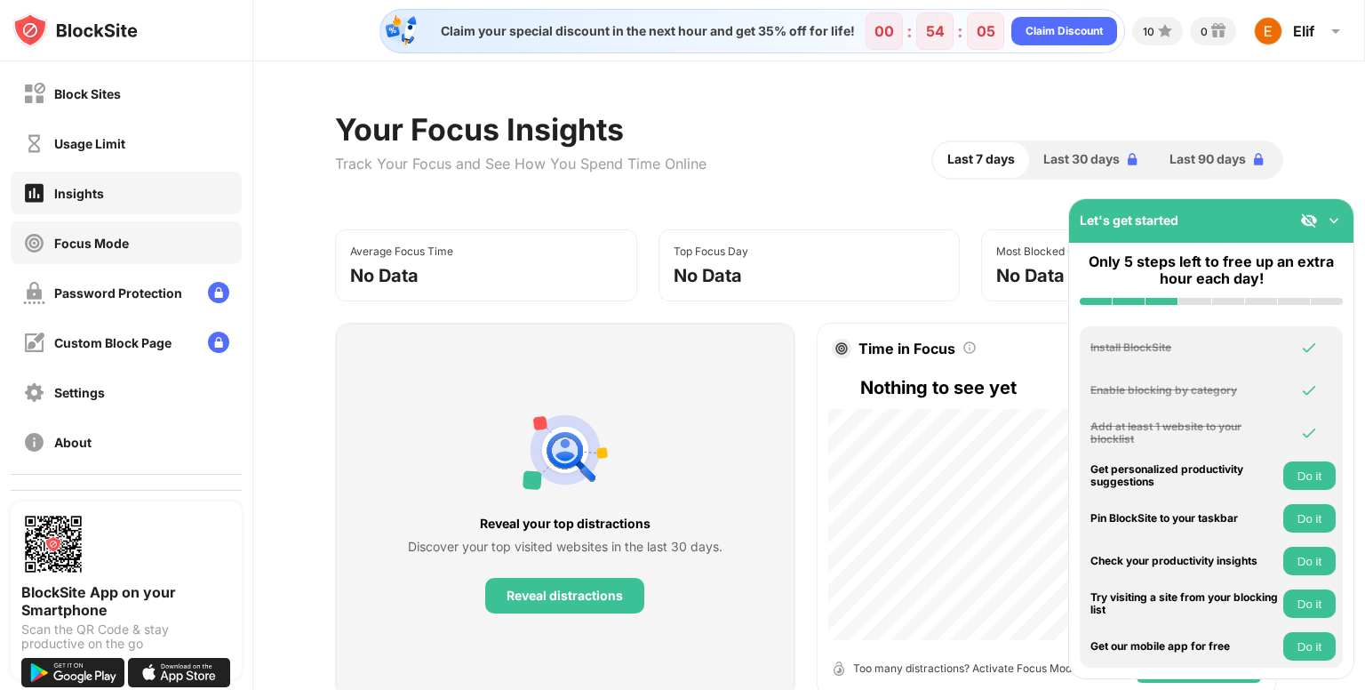
click at [82, 248] on div "Focus Mode" at bounding box center [91, 243] width 75 height 15
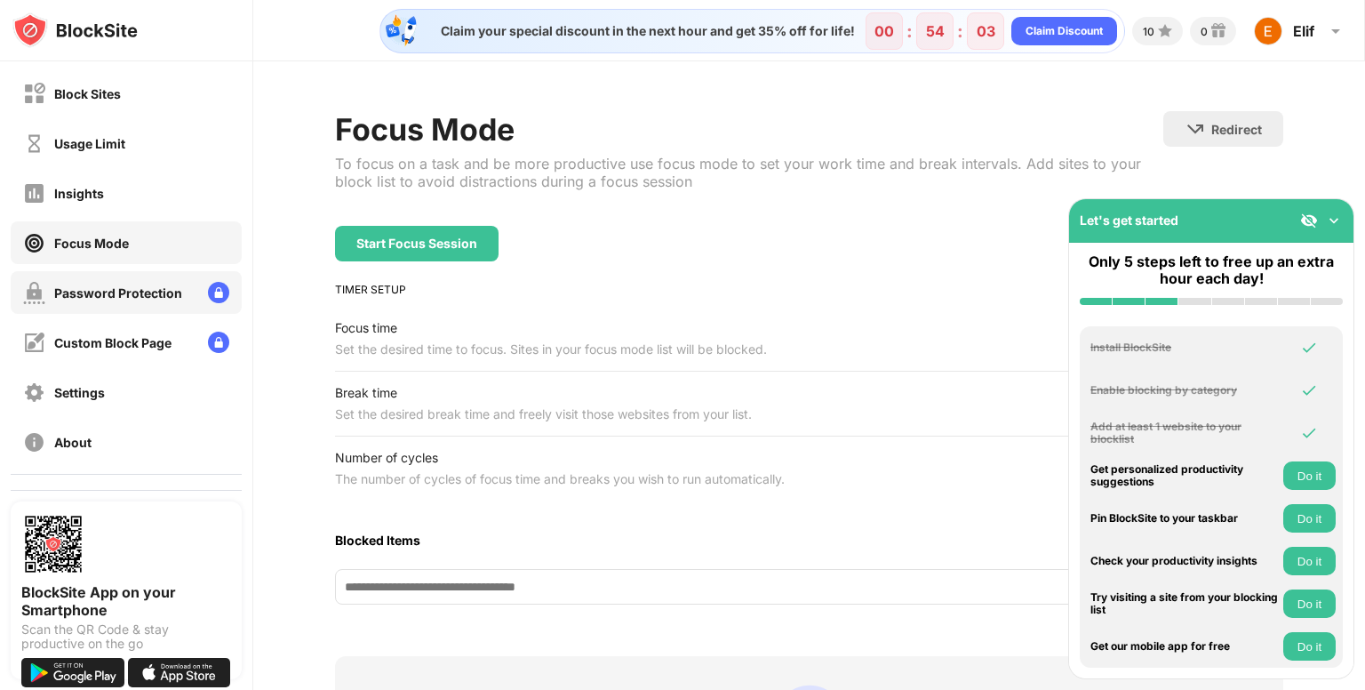
click at [93, 296] on div "Password Protection" at bounding box center [118, 292] width 128 height 15
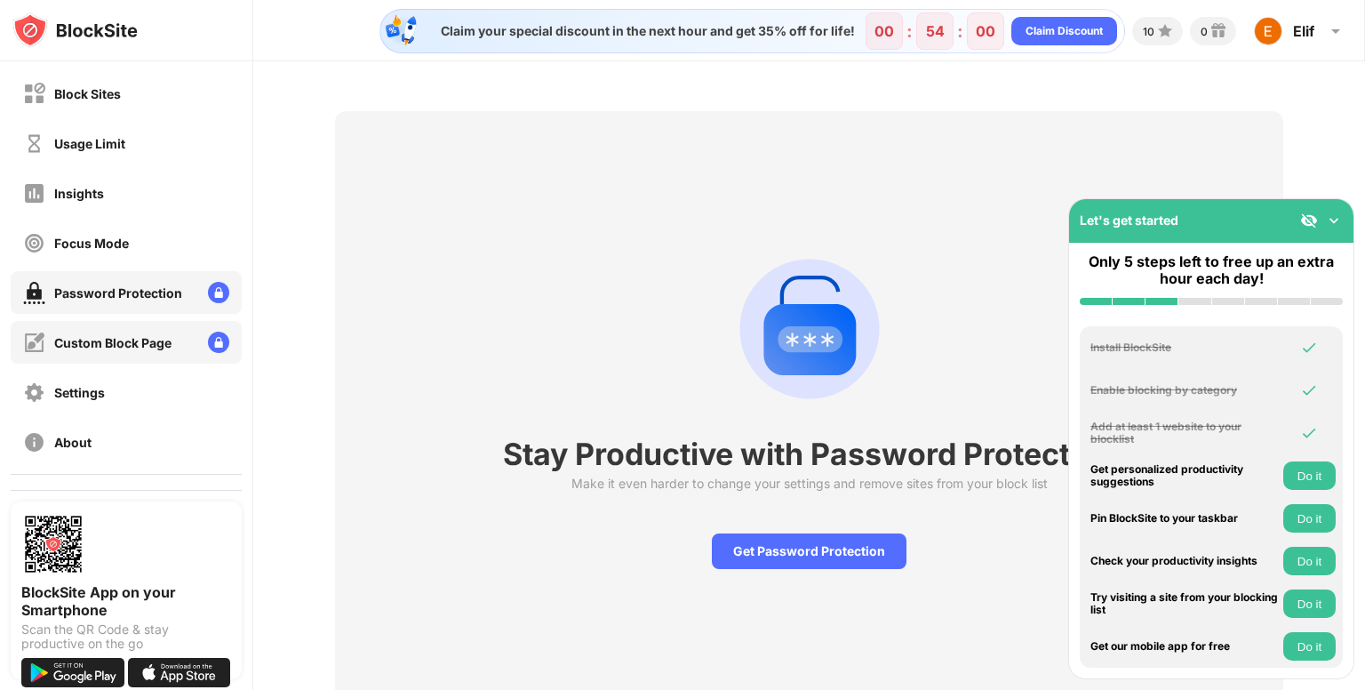
click at [103, 341] on div "Custom Block Page" at bounding box center [112, 342] width 117 height 15
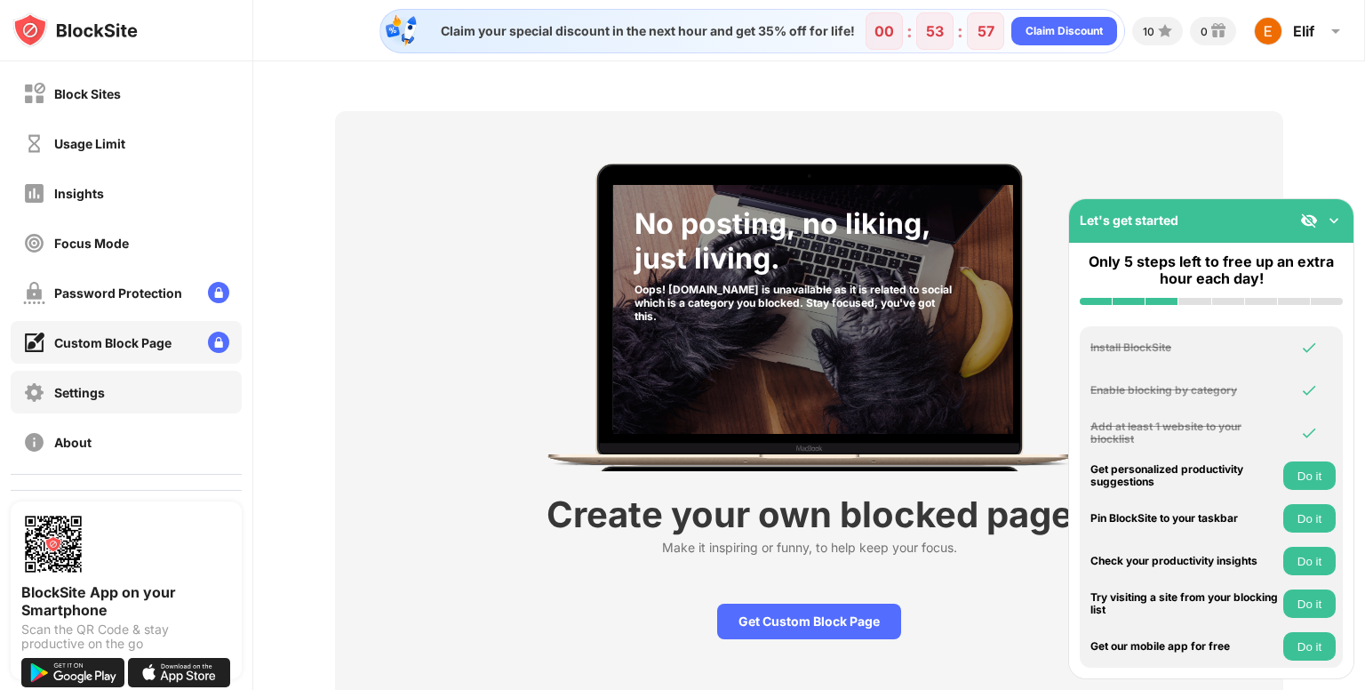
click at [95, 397] on div "Settings" at bounding box center [79, 392] width 51 height 15
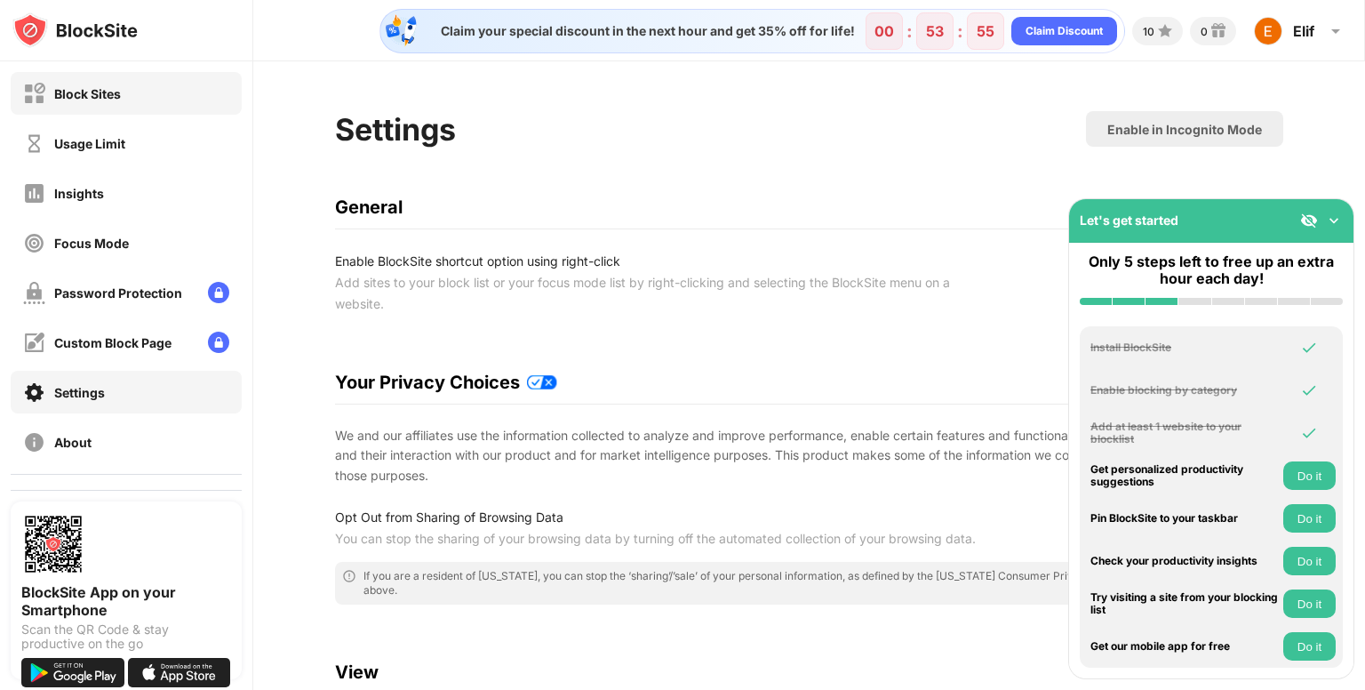
click at [77, 93] on div "Block Sites" at bounding box center [87, 93] width 67 height 15
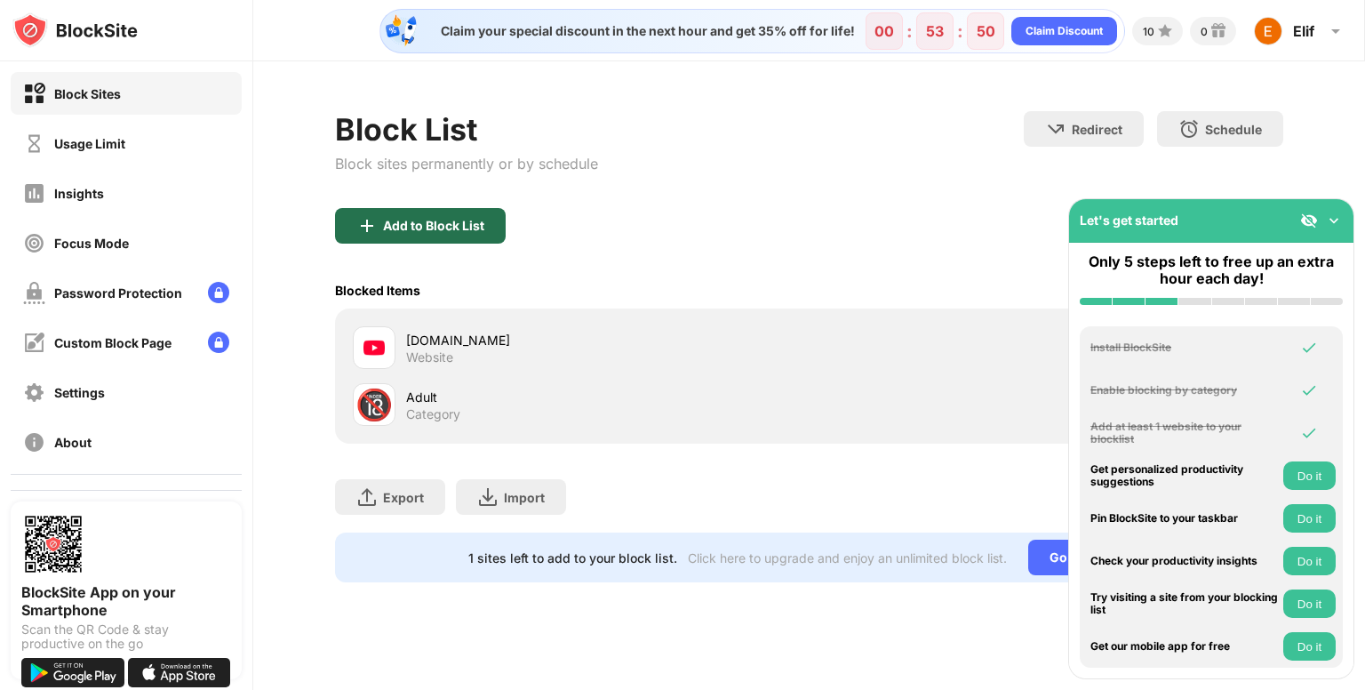
click at [478, 225] on div "Add to Block List" at bounding box center [433, 226] width 101 height 14
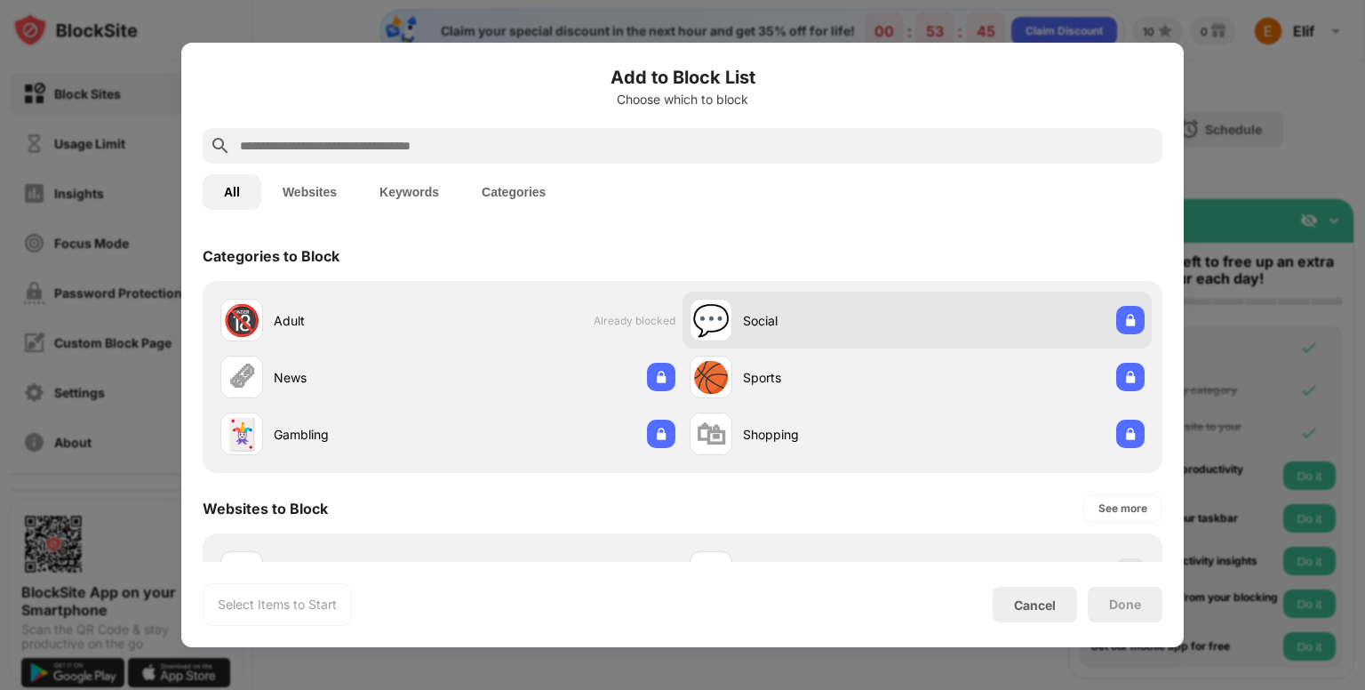
click at [786, 320] on div "Social" at bounding box center [830, 320] width 174 height 19
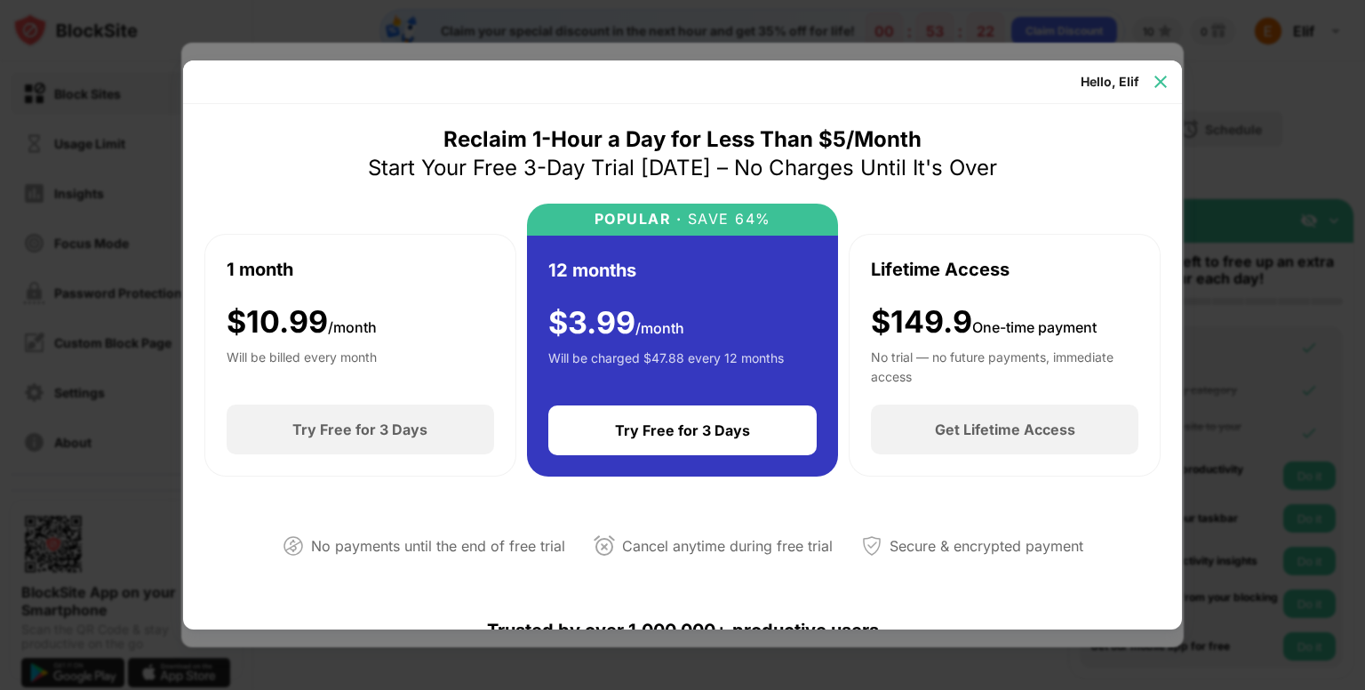
click at [1161, 87] on img at bounding box center [1161, 82] width 18 height 18
